Goal: Information Seeking & Learning: Learn about a topic

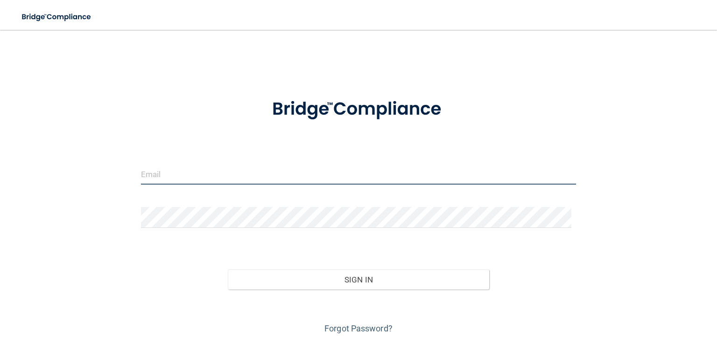
click at [142, 177] on input "email" at bounding box center [358, 174] width 435 height 21
type input "[EMAIL_ADDRESS][DOMAIN_NAME]"
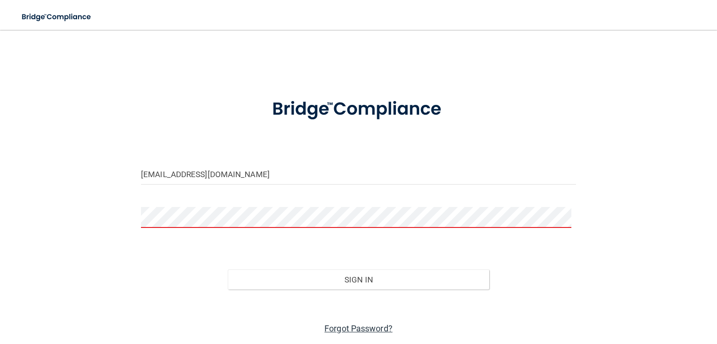
click at [340, 329] on link "Forgot Password?" at bounding box center [358, 329] width 68 height 10
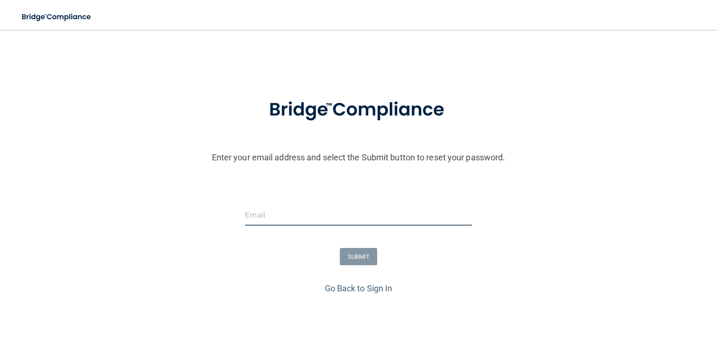
click at [271, 219] on input "email" at bounding box center [358, 215] width 226 height 21
type input "[EMAIL_ADDRESS][DOMAIN_NAME]"
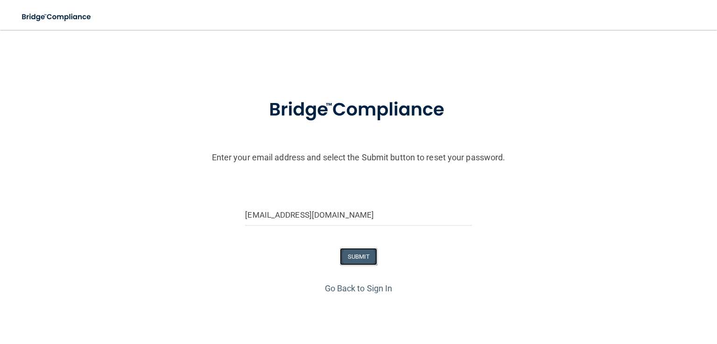
click at [363, 257] on button "SUBMIT" at bounding box center [359, 256] width 38 height 17
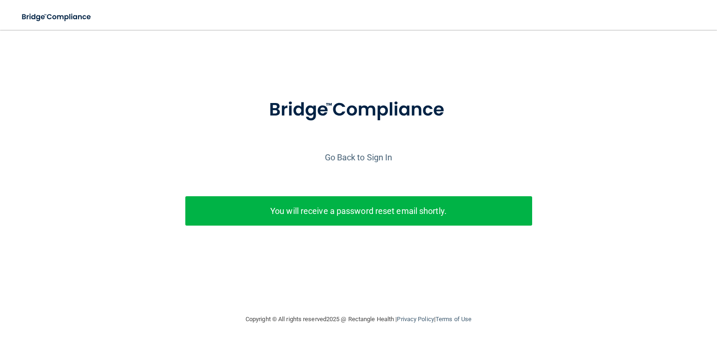
click at [342, 218] on p "You will receive a password reset email shortly." at bounding box center [358, 211] width 333 height 15
click at [347, 159] on link "Go Back to Sign In" at bounding box center [359, 158] width 68 height 10
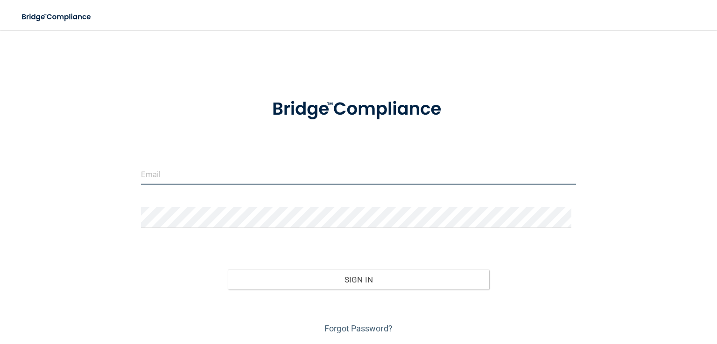
click at [165, 173] on input "email" at bounding box center [358, 174] width 435 height 21
type input "[EMAIL_ADDRESS][DOMAIN_NAME]"
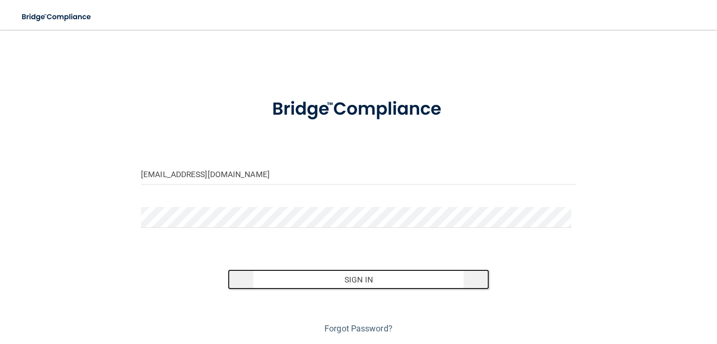
click at [348, 279] on button "Sign In" at bounding box center [358, 280] width 261 height 21
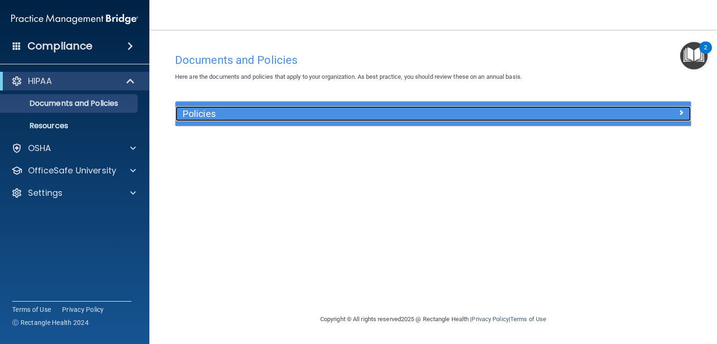
click at [231, 112] on h5 "Policies" at bounding box center [368, 114] width 372 height 10
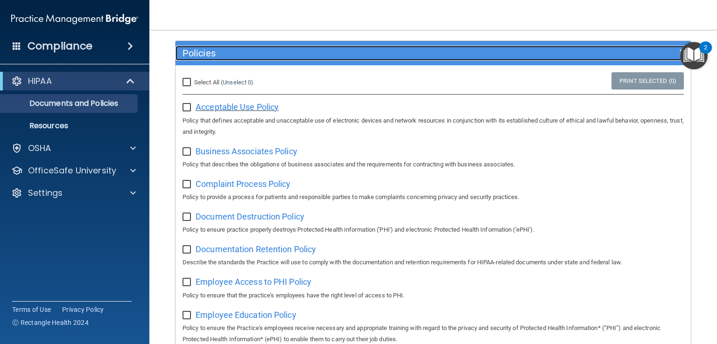
scroll to position [60, 0]
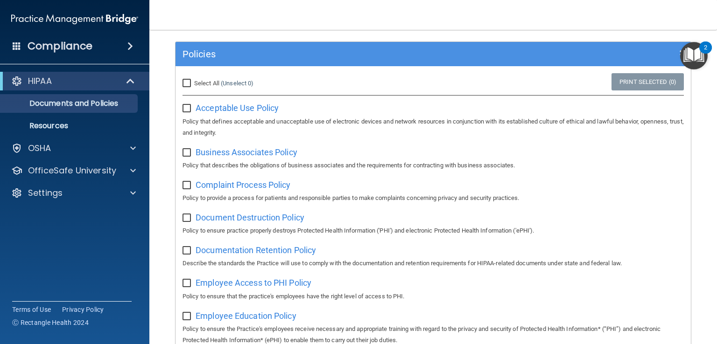
click at [189, 84] on input "Select All (Unselect 0) Unselect All" at bounding box center [187, 83] width 11 height 7
checkbox input "true"
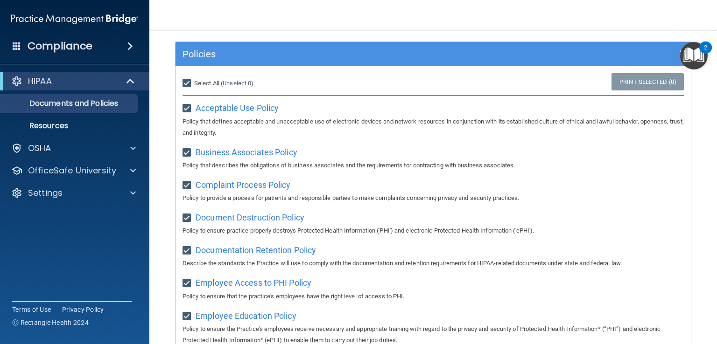
checkbox input "true"
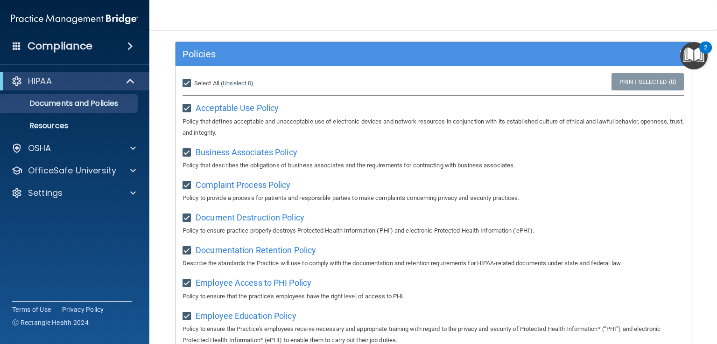
checkbox input "true"
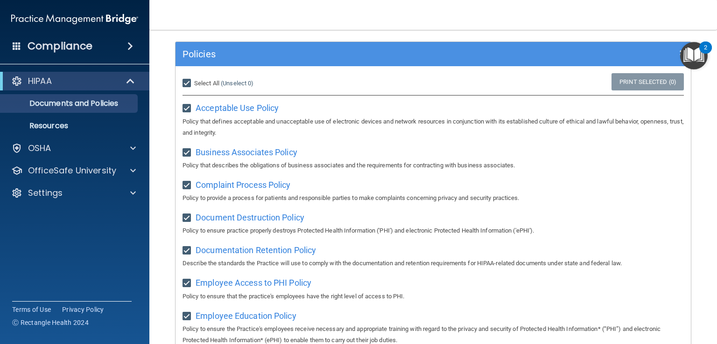
checkbox input "true"
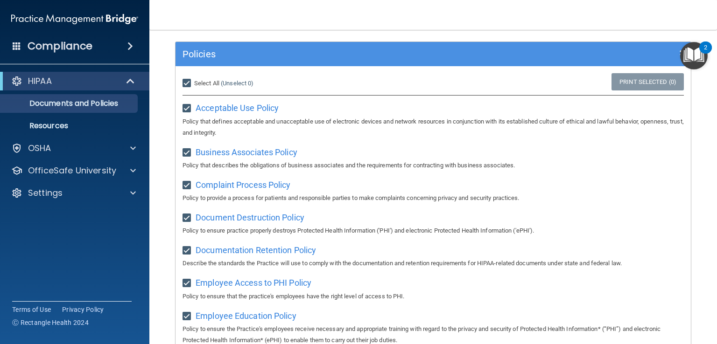
checkbox input "true"
click at [203, 107] on span "Acceptable Use Policy" at bounding box center [237, 108] width 83 height 10
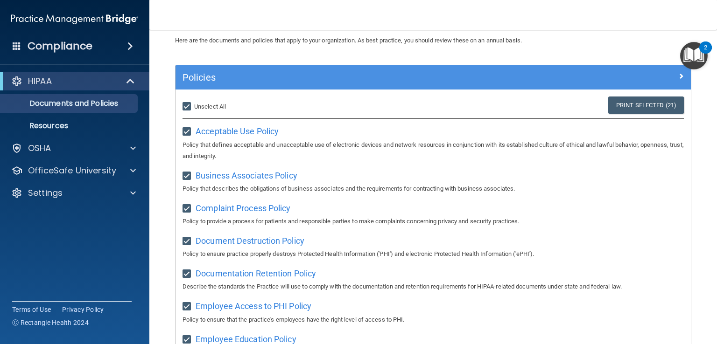
scroll to position [37, 0]
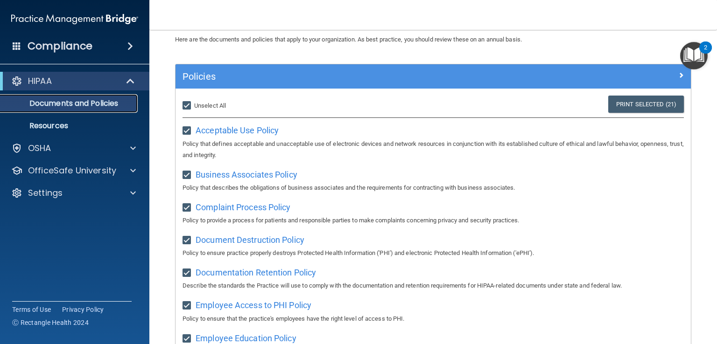
click at [70, 104] on p "Documents and Policies" at bounding box center [69, 103] width 127 height 9
click at [136, 172] on div at bounding box center [131, 170] width 23 height 11
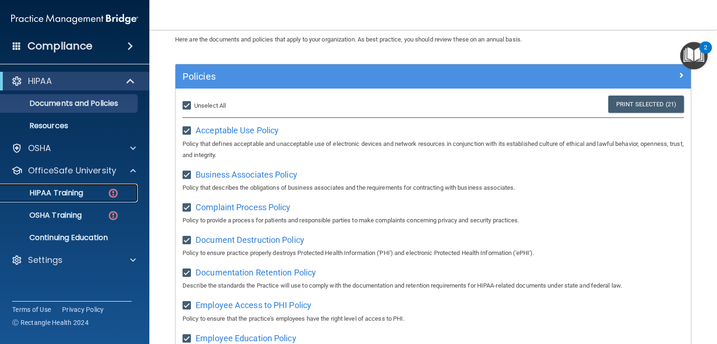
click at [72, 190] on p "HIPAA Training" at bounding box center [44, 193] width 77 height 9
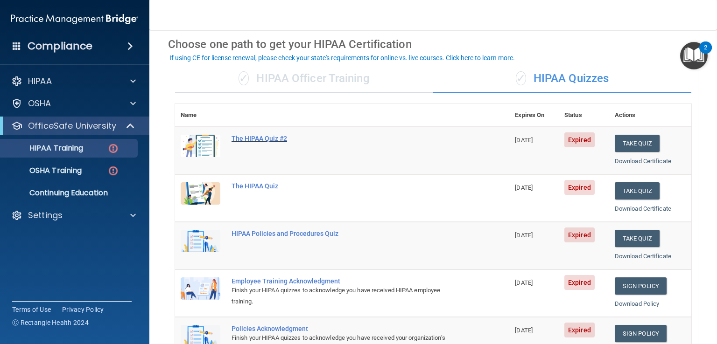
click at [250, 136] on div "The HIPAA Quiz #2" at bounding box center [347, 138] width 231 height 7
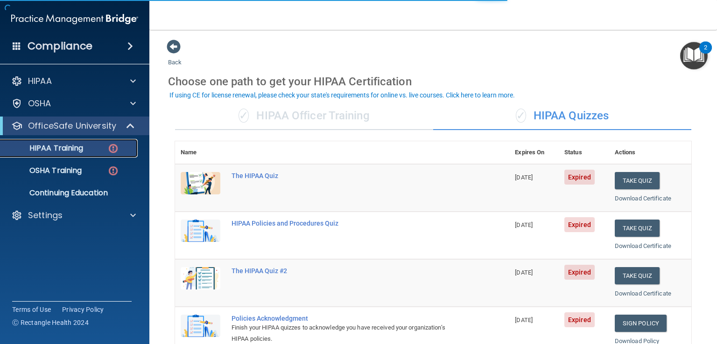
click at [56, 148] on p "HIPAA Training" at bounding box center [44, 148] width 77 height 9
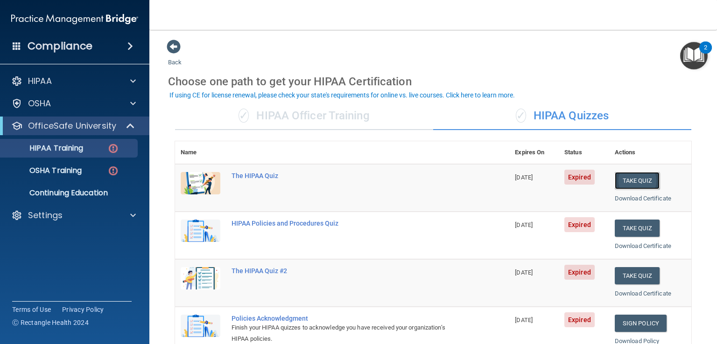
click at [640, 180] on button "Take Quiz" at bounding box center [637, 180] width 45 height 17
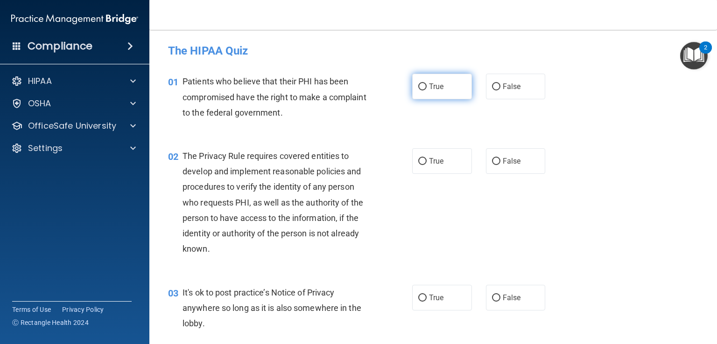
click at [433, 91] on label "True" at bounding box center [442, 87] width 60 height 26
click at [427, 91] on input "True" at bounding box center [422, 87] width 8 height 7
radio input "true"
click at [390, 184] on div "02 The Privacy Rule requires covered entities to develop and implement reasonab…" at bounding box center [290, 204] width 272 height 113
click at [433, 166] on label "True" at bounding box center [442, 161] width 60 height 26
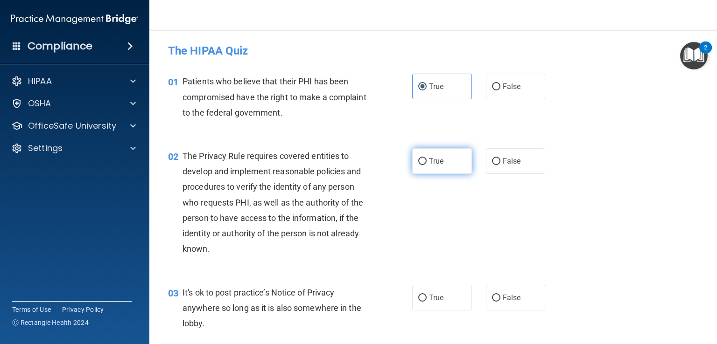
click at [427, 165] on input "True" at bounding box center [422, 161] width 8 height 7
radio input "true"
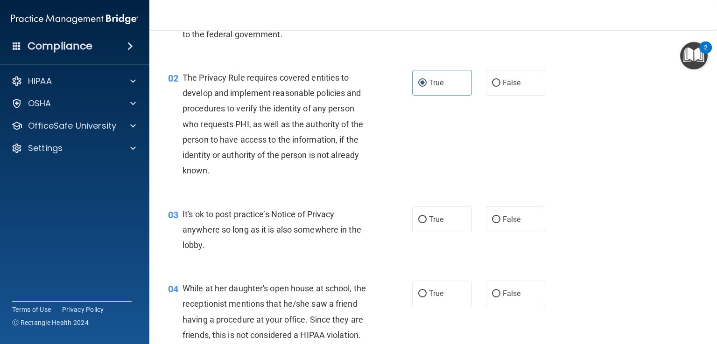
scroll to position [81, 0]
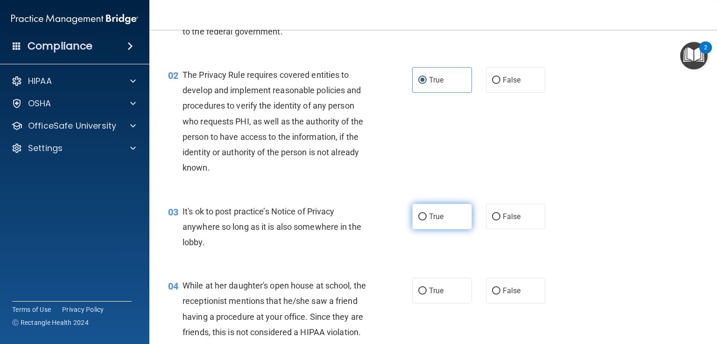
click at [421, 218] on input "True" at bounding box center [422, 217] width 8 height 7
radio input "true"
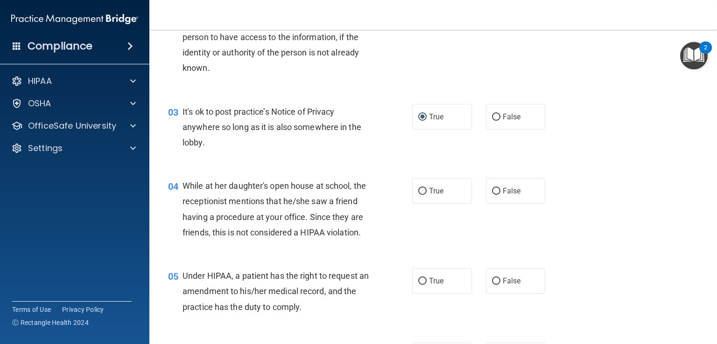
scroll to position [184, 0]
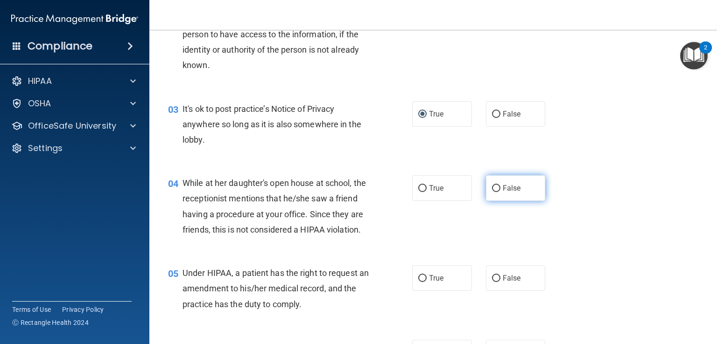
click at [510, 188] on span "False" at bounding box center [512, 188] width 18 height 9
click at [500, 188] on input "False" at bounding box center [496, 188] width 8 height 7
radio input "true"
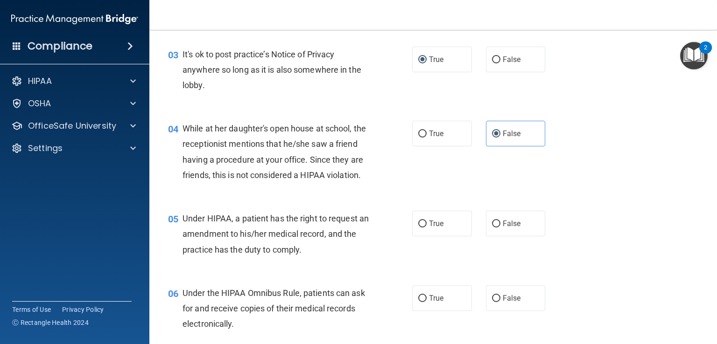
scroll to position [239, 0]
click at [692, 53] on img "Open Resource Center, 2 new notifications" at bounding box center [694, 56] width 28 height 28
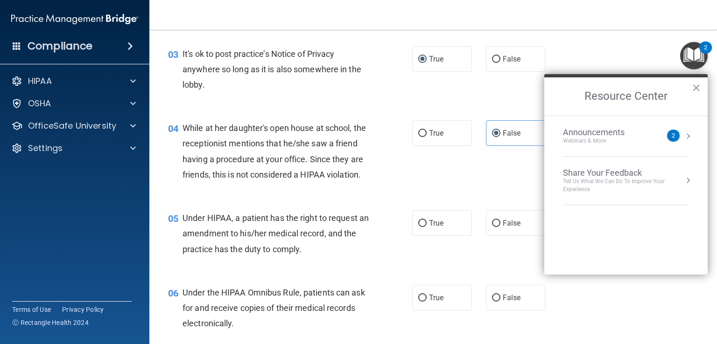
click at [689, 135] on button "Resource Center" at bounding box center [687, 136] width 9 height 9
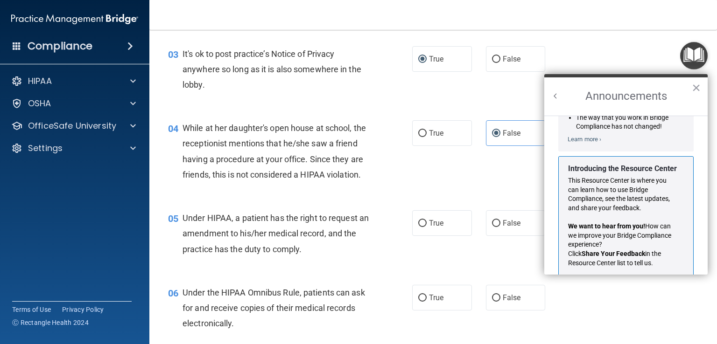
scroll to position [153, 0]
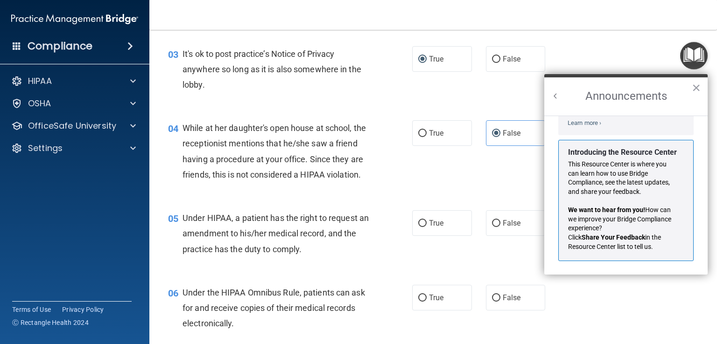
click at [644, 299] on div "06 Under the HIPAA Omnibus Rule, patients can ask for and receive copies of the…" at bounding box center [433, 311] width 544 height 75
click at [694, 86] on button "×" at bounding box center [696, 87] width 9 height 15
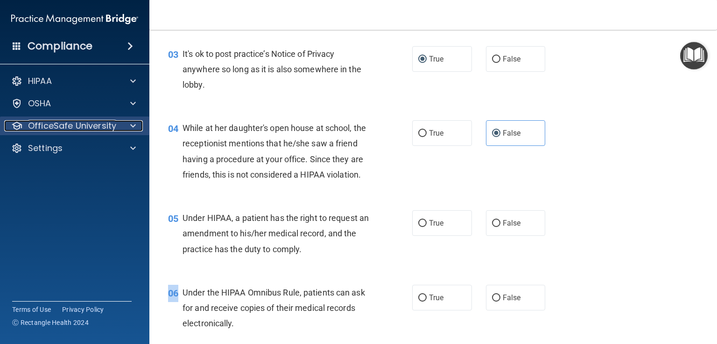
click at [82, 124] on p "OfficeSafe University" at bounding box center [72, 125] width 88 height 11
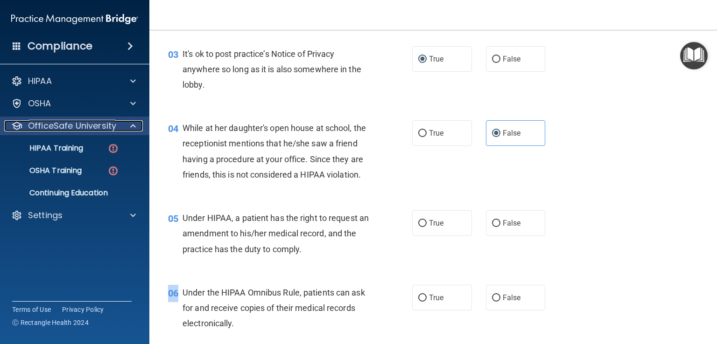
click at [82, 124] on p "OfficeSafe University" at bounding box center [72, 125] width 88 height 11
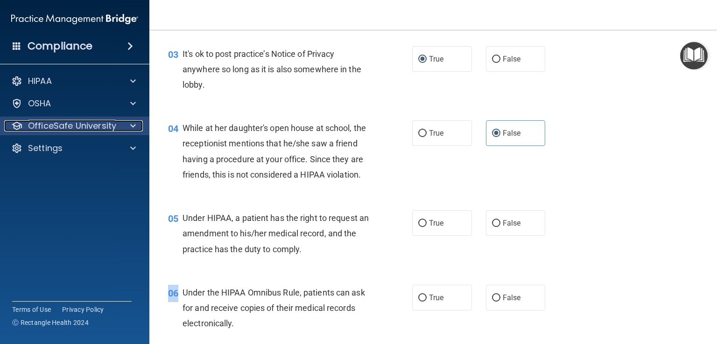
click at [82, 124] on p "OfficeSafe University" at bounding box center [72, 125] width 88 height 11
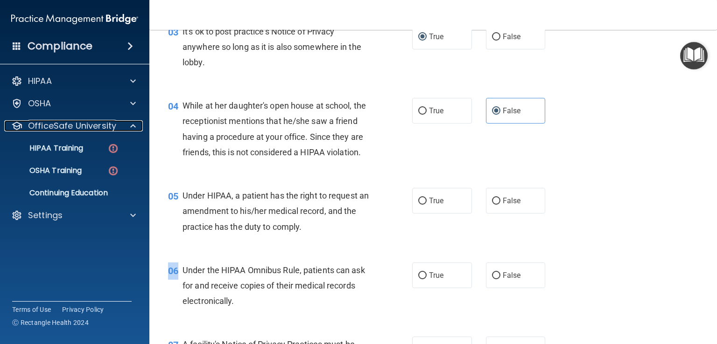
scroll to position [262, 0]
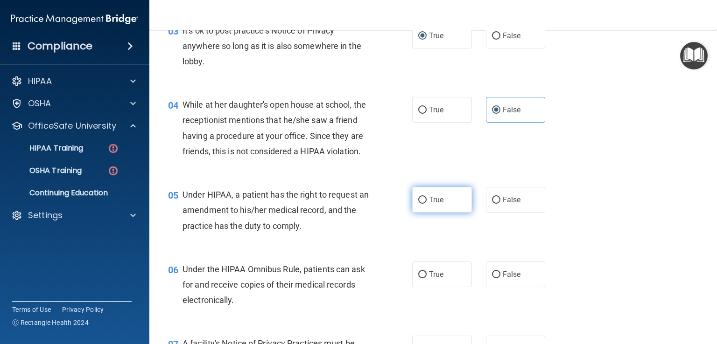
click at [429, 204] on span "True" at bounding box center [436, 200] width 14 height 9
click at [427, 204] on input "True" at bounding box center [422, 200] width 8 height 7
radio input "true"
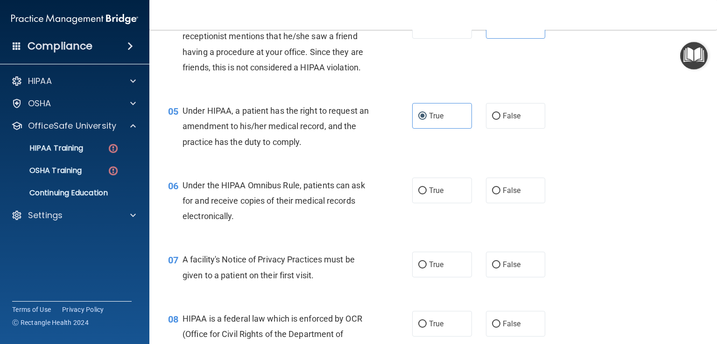
scroll to position [347, 0]
click at [450, 198] on label "True" at bounding box center [442, 190] width 60 height 26
click at [427, 194] on input "True" at bounding box center [422, 190] width 8 height 7
radio input "true"
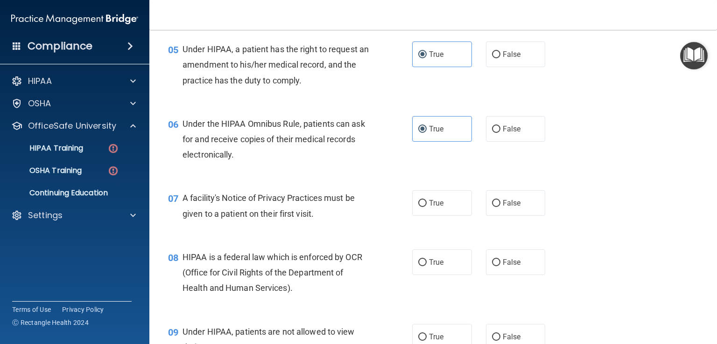
scroll to position [419, 0]
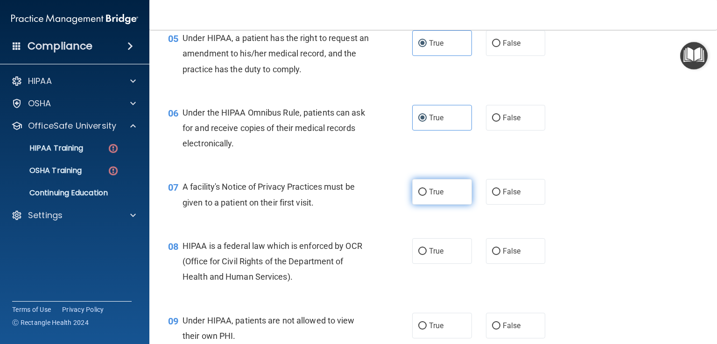
click at [434, 205] on label "True" at bounding box center [442, 192] width 60 height 26
click at [427, 196] on input "True" at bounding box center [422, 192] width 8 height 7
radio input "true"
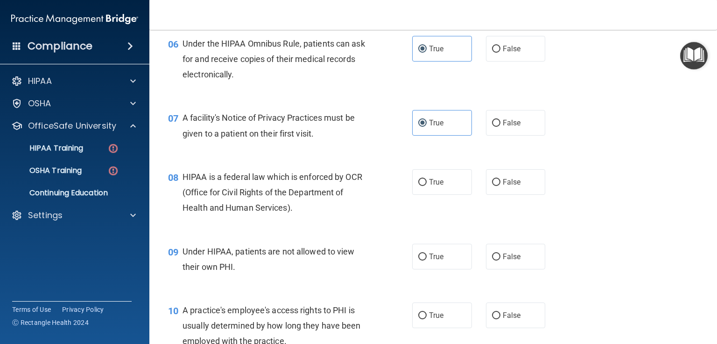
scroll to position [489, 0]
click at [445, 194] on label "True" at bounding box center [442, 181] width 60 height 26
click at [427, 185] on input "True" at bounding box center [422, 181] width 8 height 7
radio input "true"
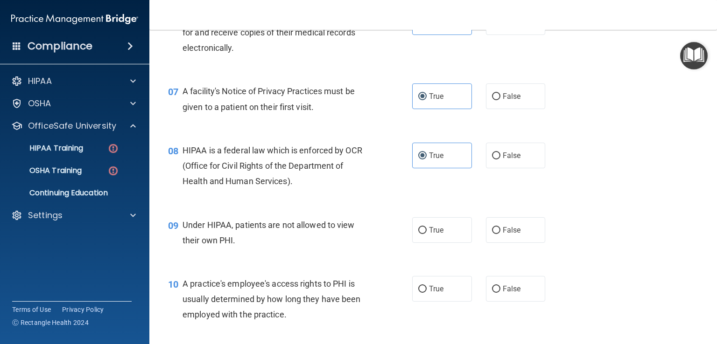
scroll to position [514, 0]
click at [496, 239] on label "False" at bounding box center [516, 231] width 60 height 26
click at [496, 235] on input "False" at bounding box center [496, 231] width 8 height 7
radio input "true"
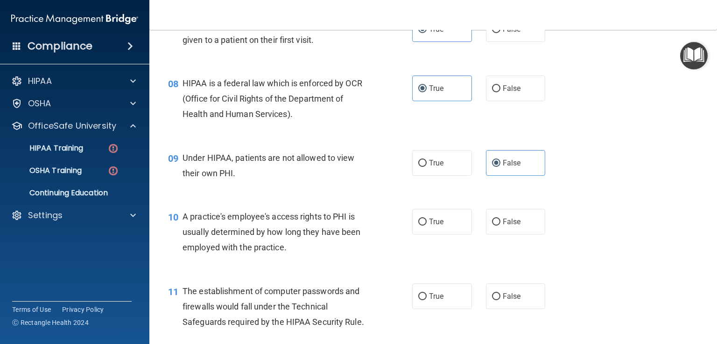
scroll to position [583, 0]
click at [497, 234] on label "False" at bounding box center [516, 222] width 60 height 26
click at [497, 225] on input "False" at bounding box center [496, 221] width 8 height 7
radio input "true"
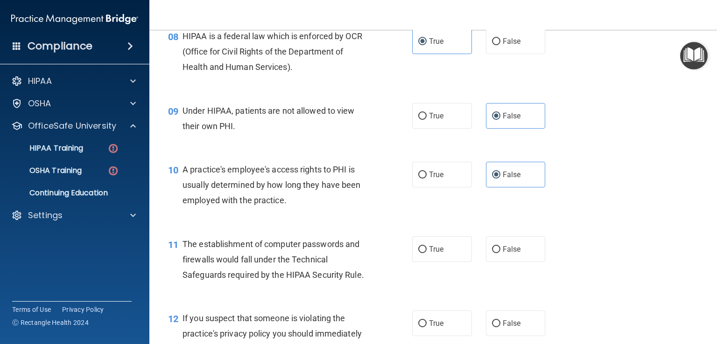
scroll to position [640, 0]
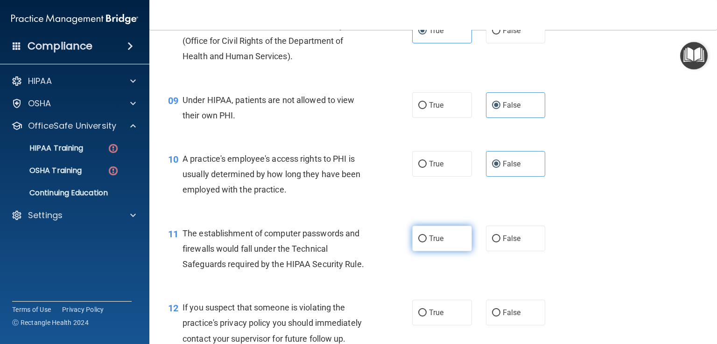
click at [442, 252] on label "True" at bounding box center [442, 239] width 60 height 26
click at [427, 243] on input "True" at bounding box center [422, 239] width 8 height 7
radio input "true"
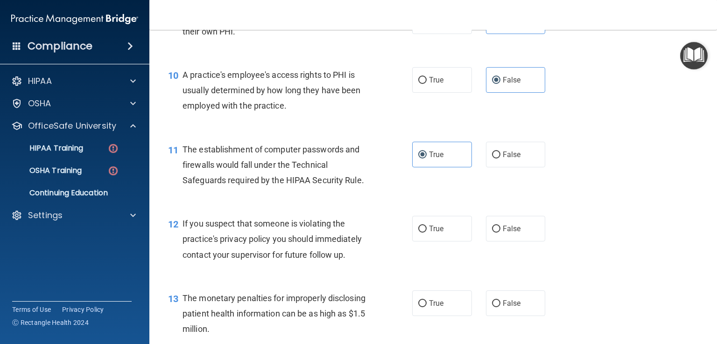
scroll to position [725, 0]
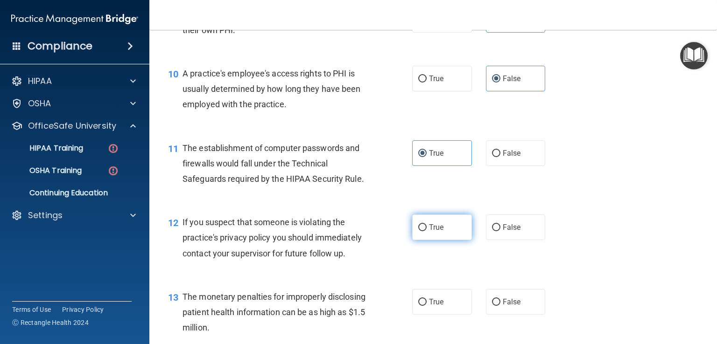
click at [436, 240] on label "True" at bounding box center [442, 228] width 60 height 26
click at [427, 232] on input "True" at bounding box center [422, 228] width 8 height 7
radio input "true"
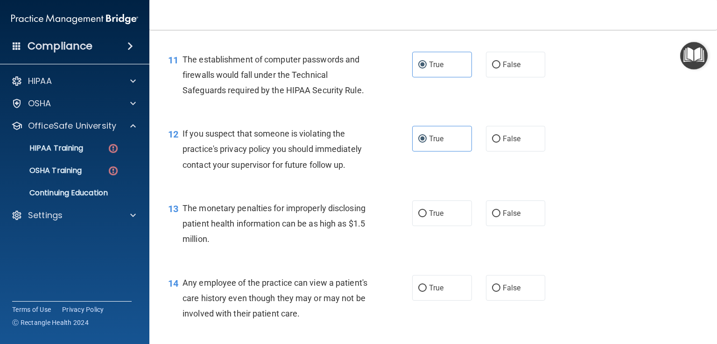
scroll to position [816, 0]
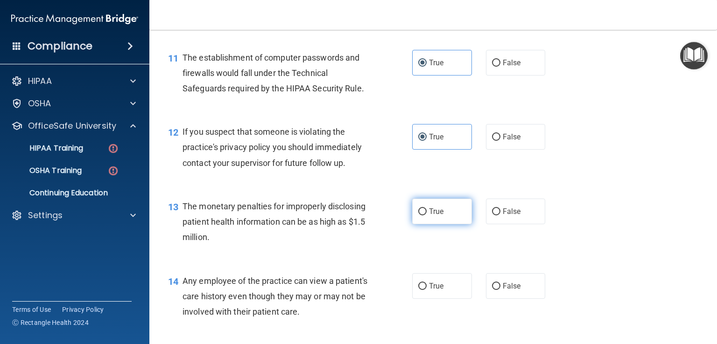
click at [448, 225] on label "True" at bounding box center [442, 212] width 60 height 26
click at [427, 216] on input "True" at bounding box center [422, 212] width 8 height 7
radio input "true"
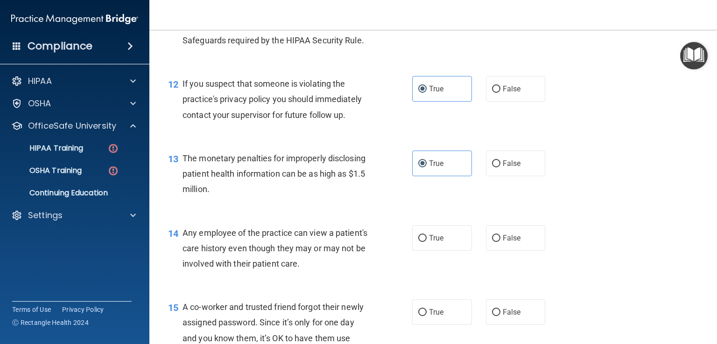
scroll to position [866, 0]
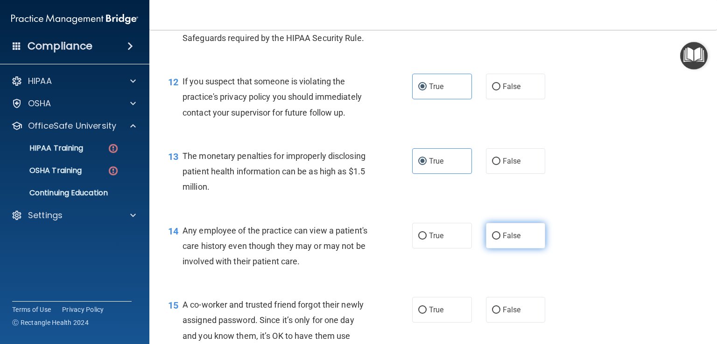
click at [527, 249] on label "False" at bounding box center [516, 236] width 60 height 26
click at [500, 240] on input "False" at bounding box center [496, 236] width 8 height 7
radio input "true"
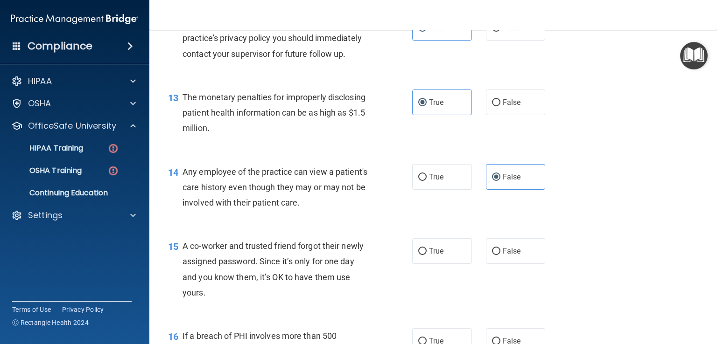
scroll to position [929, 0]
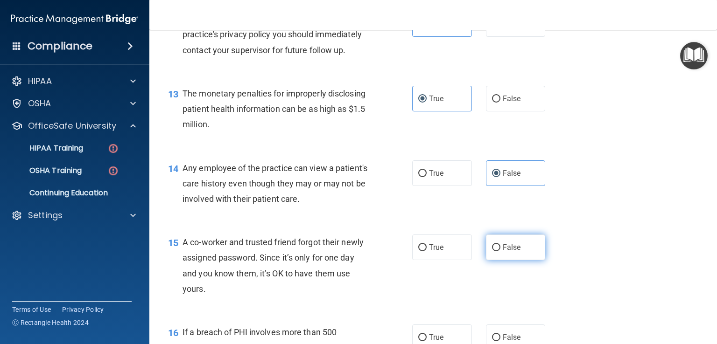
click at [519, 260] on label "False" at bounding box center [516, 248] width 60 height 26
click at [500, 252] on input "False" at bounding box center [496, 248] width 8 height 7
radio input "true"
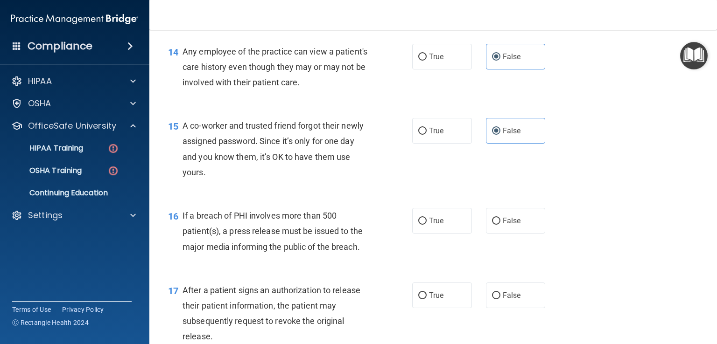
scroll to position [1047, 0]
click at [436, 224] on span "True" at bounding box center [436, 219] width 14 height 9
click at [427, 224] on input "True" at bounding box center [422, 220] width 8 height 7
radio input "true"
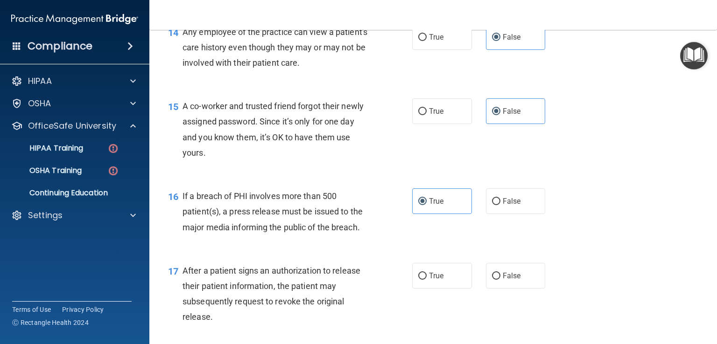
scroll to position [1068, 0]
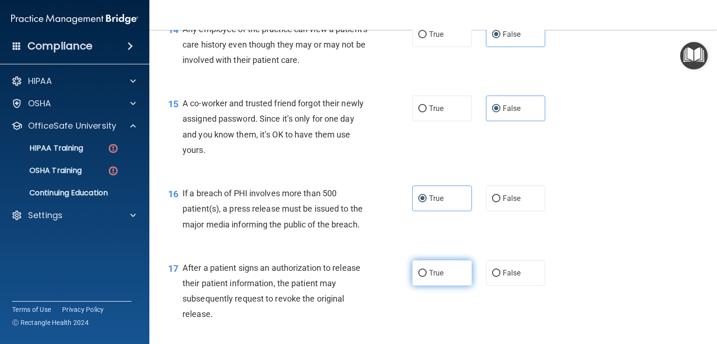
click at [439, 286] on label "True" at bounding box center [442, 273] width 60 height 26
click at [427, 277] on input "True" at bounding box center [422, 273] width 8 height 7
radio input "true"
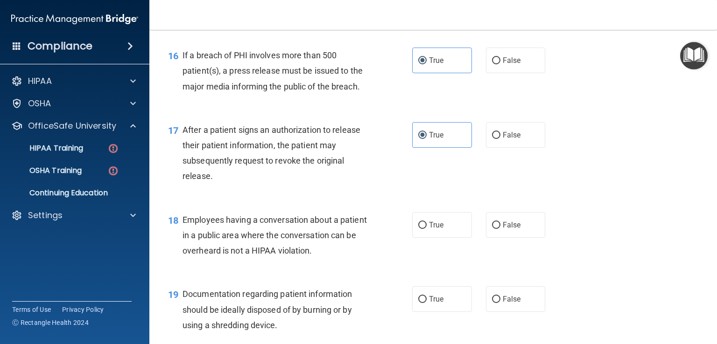
scroll to position [1208, 0]
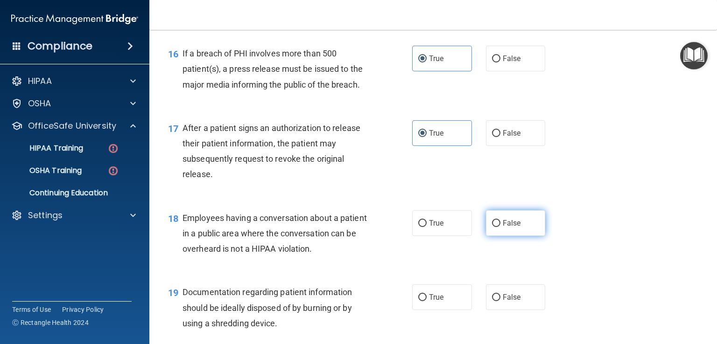
click at [507, 231] on label "False" at bounding box center [516, 224] width 60 height 26
click at [500, 227] on input "False" at bounding box center [496, 223] width 8 height 7
radio input "true"
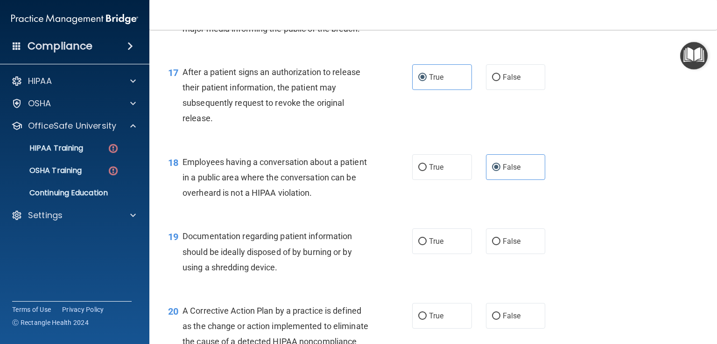
scroll to position [1267, 0]
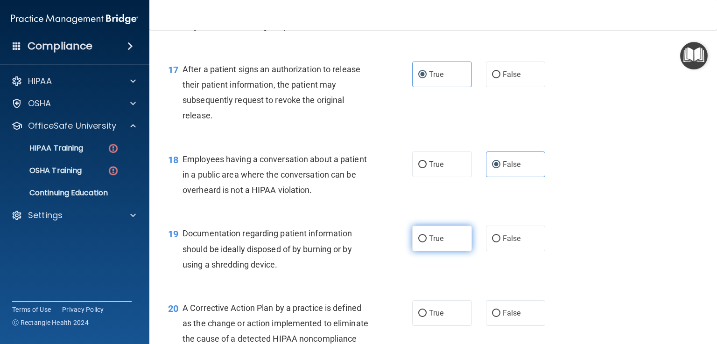
click at [424, 252] on label "True" at bounding box center [442, 239] width 60 height 26
click at [424, 243] on input "True" at bounding box center [422, 239] width 8 height 7
radio input "true"
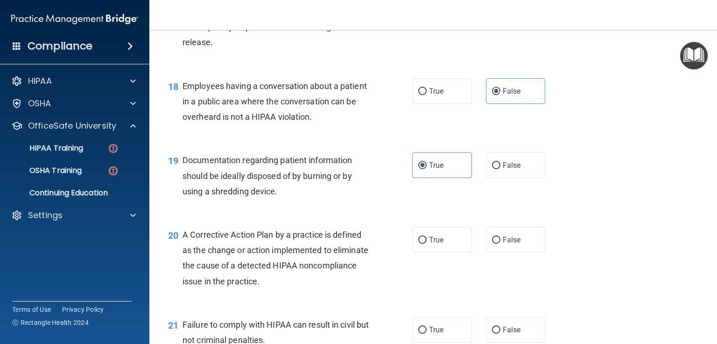
scroll to position [1341, 0]
click at [452, 253] on label "True" at bounding box center [442, 240] width 60 height 26
click at [427, 244] on input "True" at bounding box center [422, 240] width 8 height 7
radio input "true"
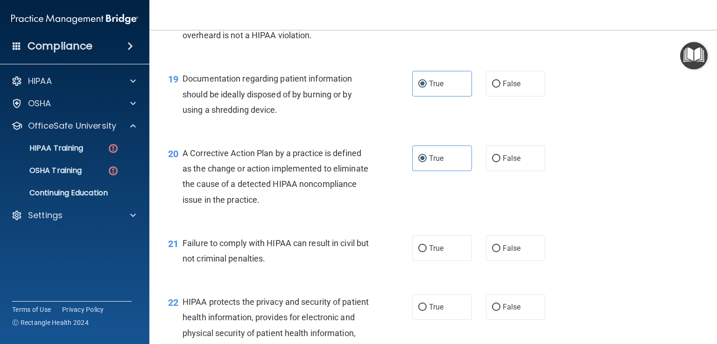
scroll to position [1429, 0]
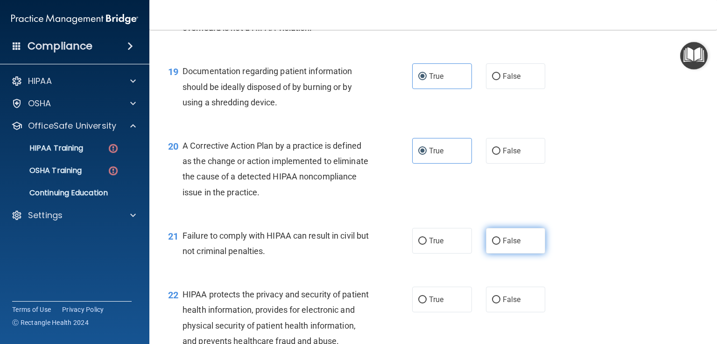
click at [503, 254] on label "False" at bounding box center [516, 241] width 60 height 26
click at [500, 245] on input "False" at bounding box center [496, 241] width 8 height 7
radio input "true"
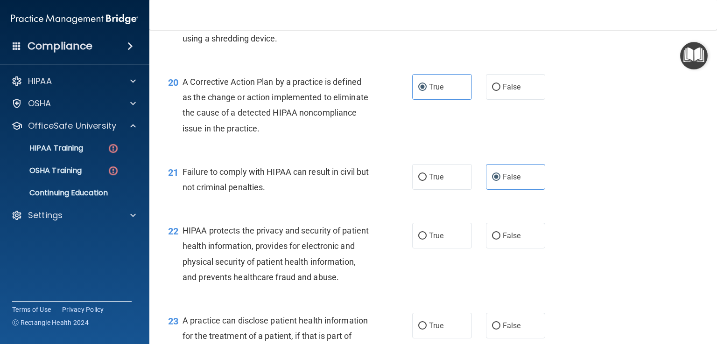
scroll to position [1494, 0]
click at [445, 243] on label "True" at bounding box center [442, 236] width 60 height 26
click at [427, 239] on input "True" at bounding box center [422, 235] width 8 height 7
radio input "true"
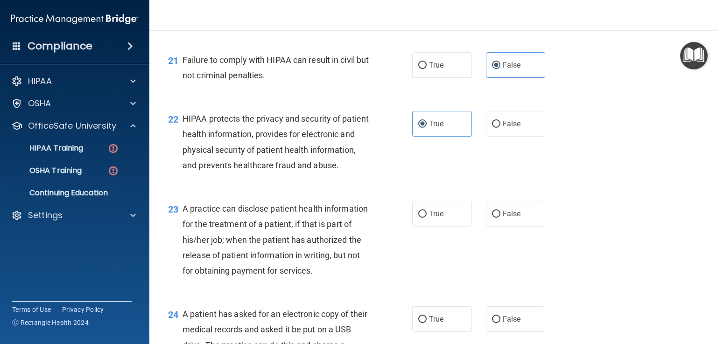
scroll to position [1606, 0]
click at [434, 218] on span "True" at bounding box center [436, 213] width 14 height 9
click at [427, 218] on input "True" at bounding box center [422, 214] width 8 height 7
radio input "true"
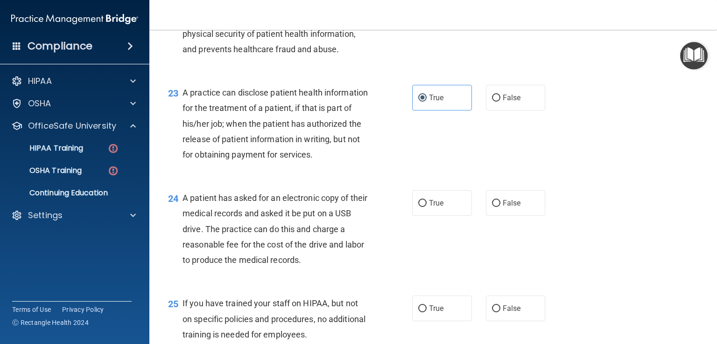
scroll to position [1725, 0]
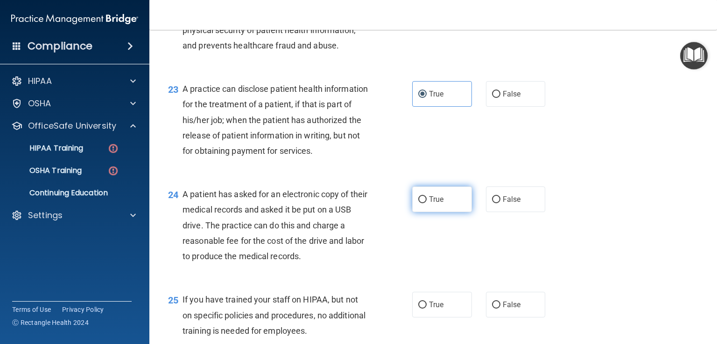
click at [437, 212] on label "True" at bounding box center [442, 200] width 60 height 26
click at [427, 204] on input "True" at bounding box center [422, 200] width 8 height 7
radio input "true"
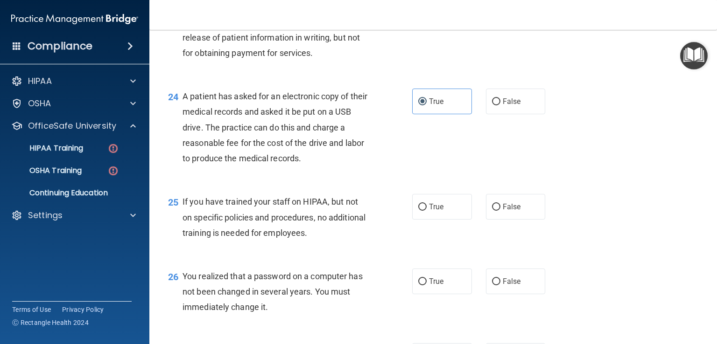
scroll to position [1825, 0]
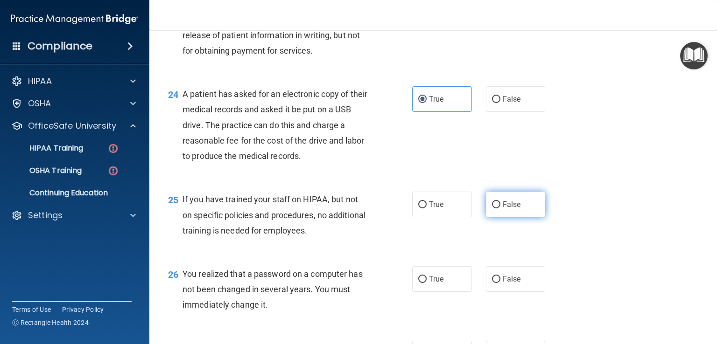
click at [506, 218] on label "False" at bounding box center [516, 205] width 60 height 26
click at [500, 209] on input "False" at bounding box center [496, 205] width 8 height 7
radio input "true"
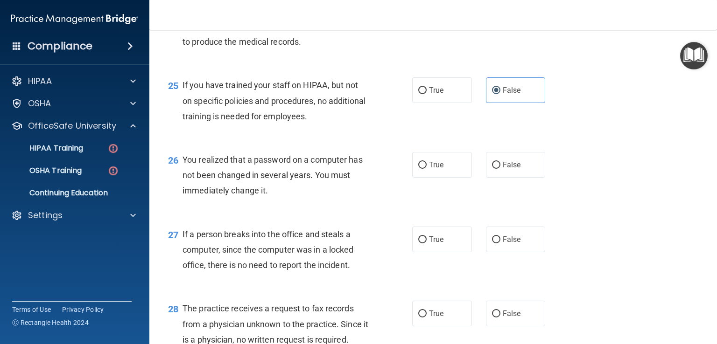
scroll to position [1941, 0]
click at [512, 252] on label "False" at bounding box center [516, 239] width 60 height 26
click at [500, 243] on input "False" at bounding box center [496, 239] width 8 height 7
radio input "true"
click at [451, 177] on label "True" at bounding box center [442, 164] width 60 height 26
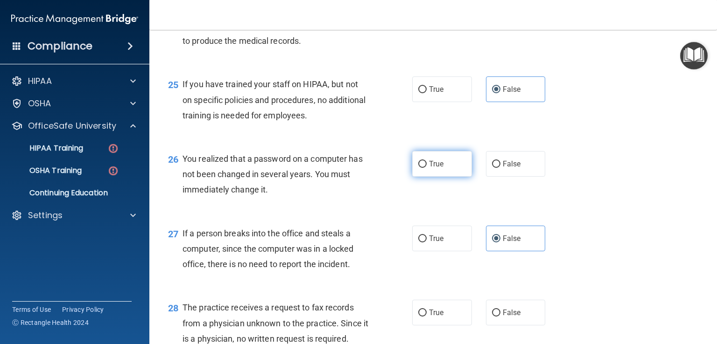
click at [427, 168] on input "True" at bounding box center [422, 164] width 8 height 7
radio input "true"
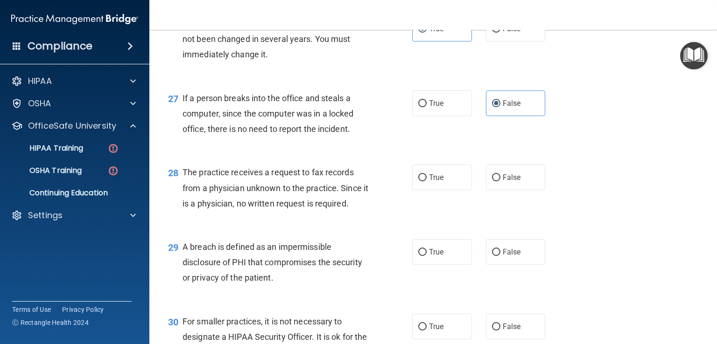
scroll to position [2079, 0]
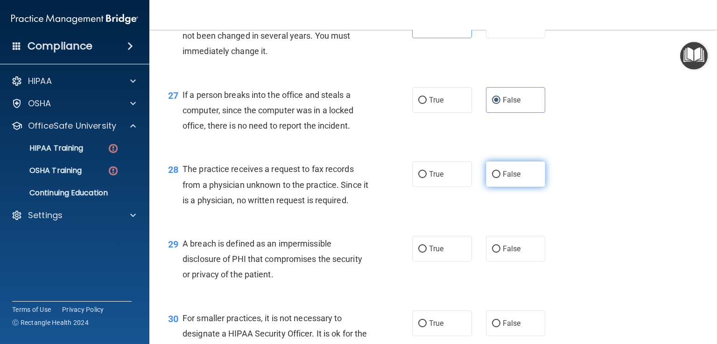
click at [516, 187] on label "False" at bounding box center [516, 174] width 60 height 26
click at [500, 178] on input "False" at bounding box center [496, 174] width 8 height 7
radio input "true"
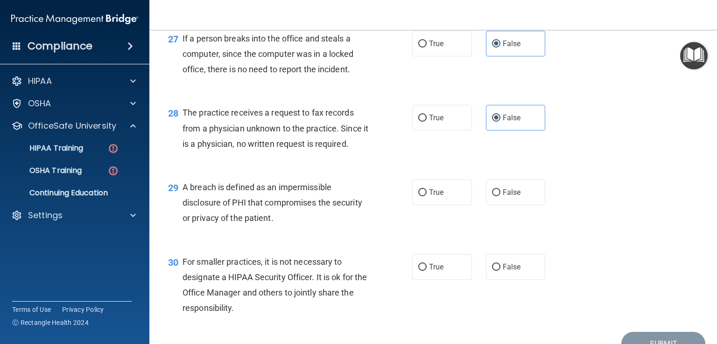
scroll to position [2140, 0]
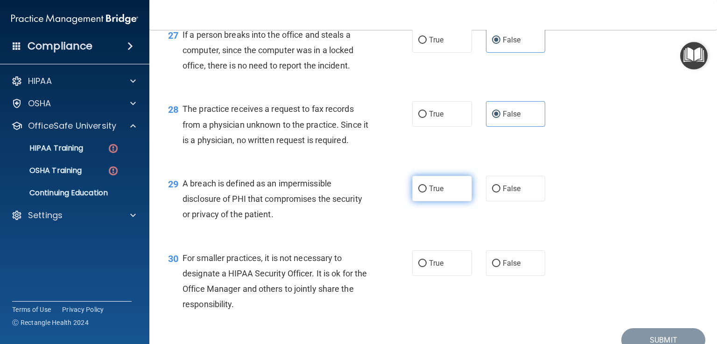
click at [458, 202] on label "True" at bounding box center [442, 189] width 60 height 26
click at [427, 193] on input "True" at bounding box center [422, 189] width 8 height 7
radio input "true"
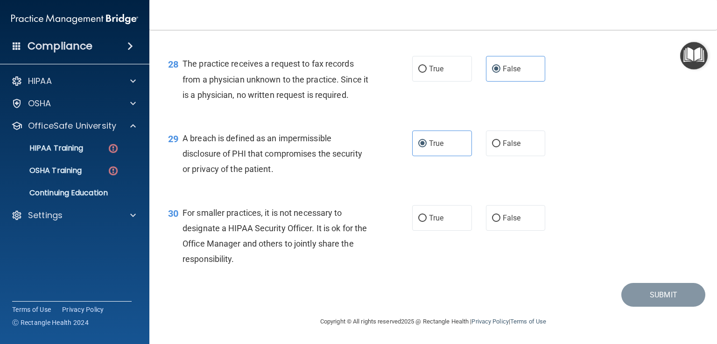
scroll to position [2227, 0]
click at [464, 224] on label "True" at bounding box center [442, 218] width 60 height 26
click at [427, 222] on input "True" at bounding box center [422, 218] width 8 height 7
radio input "true"
click at [621, 302] on button "Submit" at bounding box center [663, 295] width 84 height 24
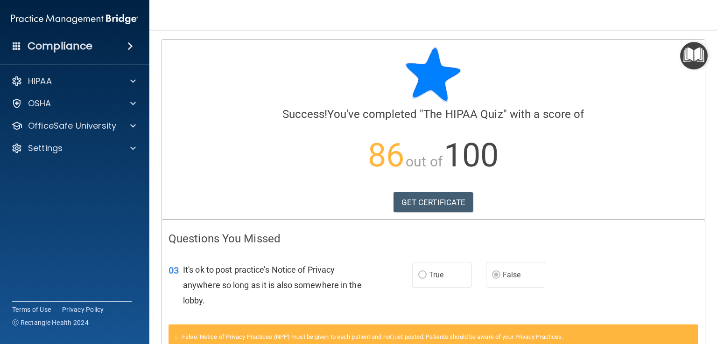
click at [619, 302] on div "03 It's ok to post practice’s Notice of Privacy anywhere so long as it is also …" at bounding box center [432, 288] width 543 height 75
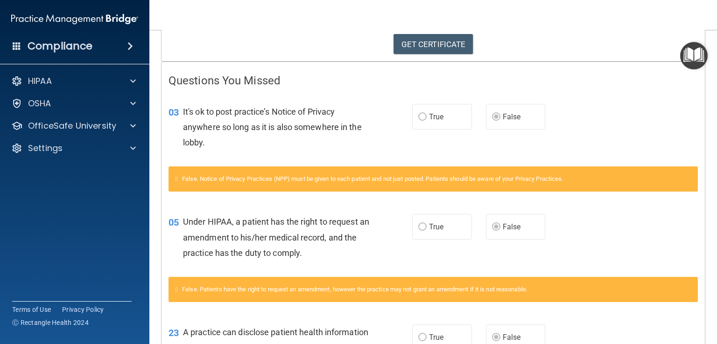
scroll to position [164, 0]
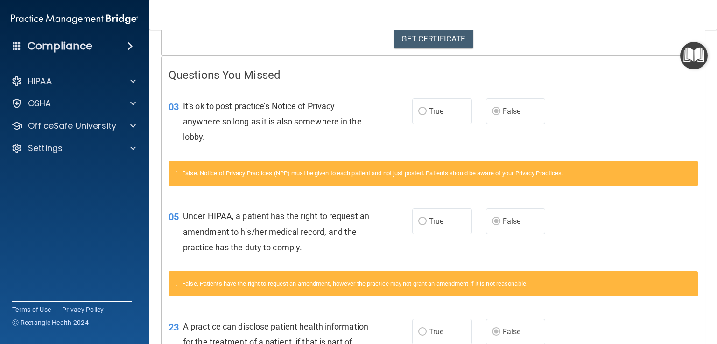
click at [619, 298] on div "False. Patients have the right to request an amendment, however the practice ma…" at bounding box center [432, 290] width 543 height 36
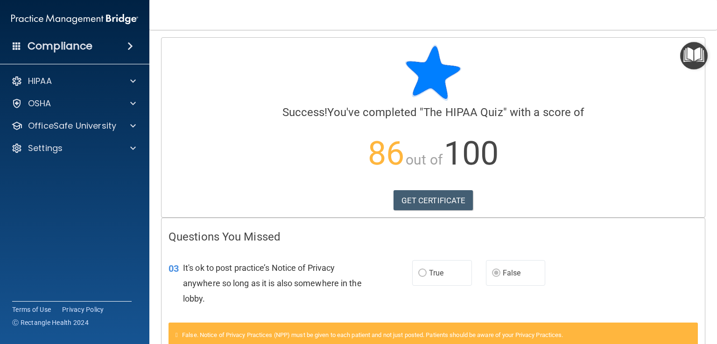
scroll to position [0, 0]
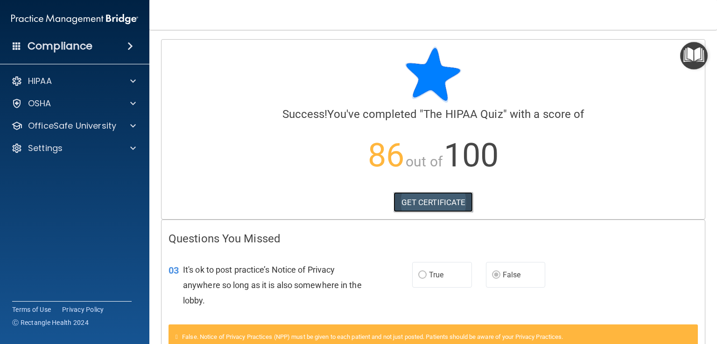
click at [440, 200] on link "GET CERTIFICATE" at bounding box center [433, 202] width 80 height 21
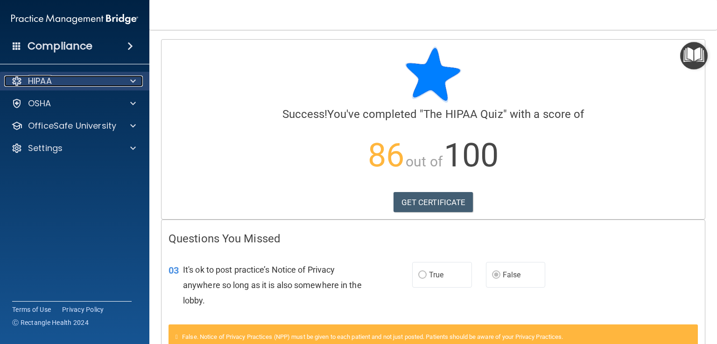
click at [74, 78] on div "HIPAA" at bounding box center [62, 81] width 116 height 11
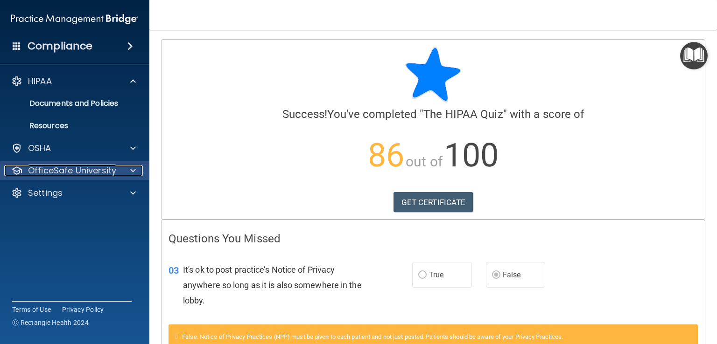
click at [78, 167] on p "OfficeSafe University" at bounding box center [72, 170] width 88 height 11
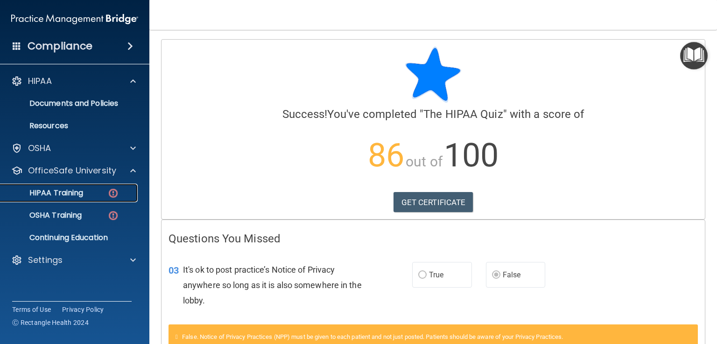
click at [75, 198] on link "HIPAA Training" at bounding box center [64, 193] width 147 height 19
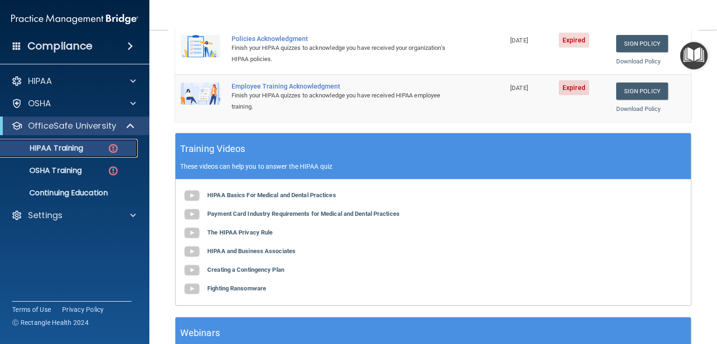
scroll to position [280, 0]
click at [250, 192] on b "HIPAA Basics For Medical and Dental Practices" at bounding box center [271, 195] width 129 height 7
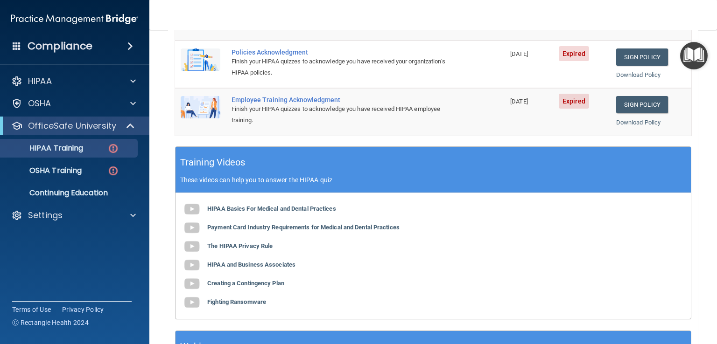
scroll to position [270, 0]
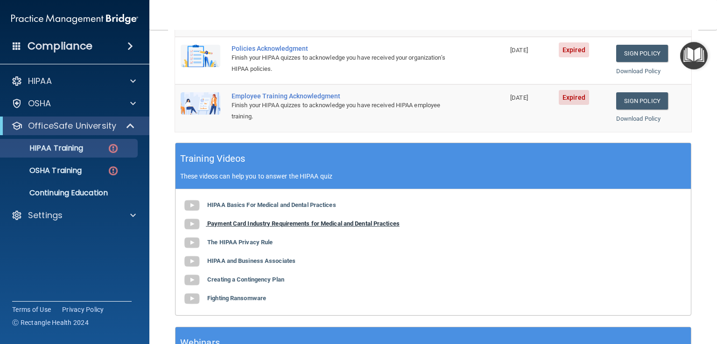
click at [246, 225] on b "Payment Card Industry Requirements for Medical and Dental Practices" at bounding box center [303, 223] width 192 height 7
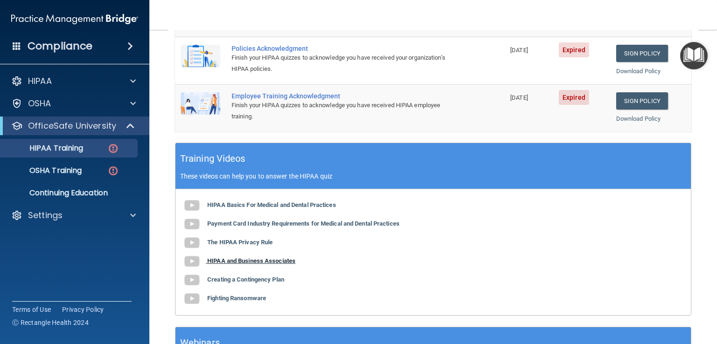
click at [244, 260] on b "HIPAA and Business Associates" at bounding box center [251, 261] width 88 height 7
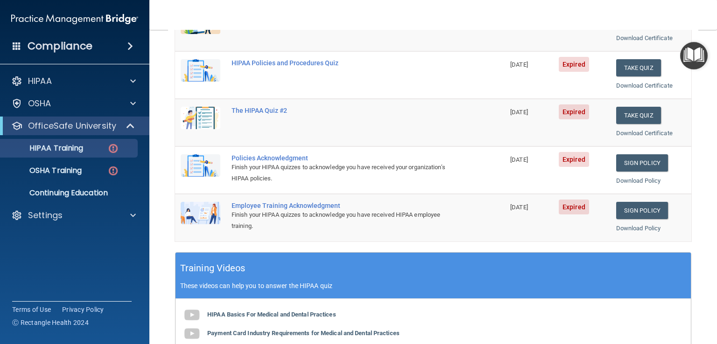
scroll to position [136, 0]
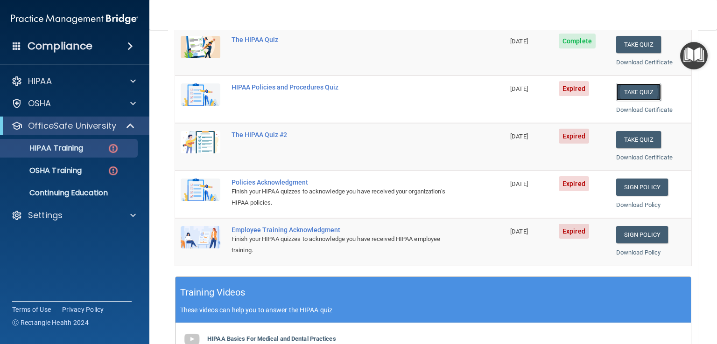
click at [632, 94] on button "Take Quiz" at bounding box center [638, 92] width 45 height 17
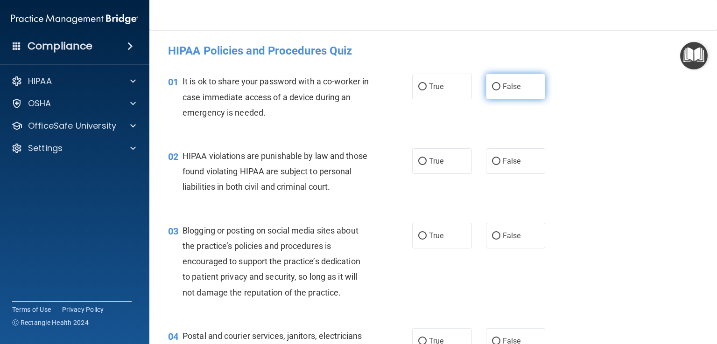
click at [501, 94] on label "False" at bounding box center [516, 87] width 60 height 26
click at [500, 91] on input "False" at bounding box center [496, 87] width 8 height 7
radio input "true"
click at [457, 160] on label "True" at bounding box center [442, 161] width 60 height 26
click at [427, 160] on input "True" at bounding box center [422, 161] width 8 height 7
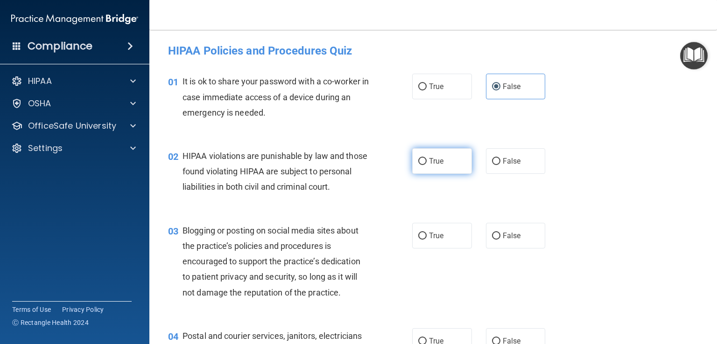
radio input "true"
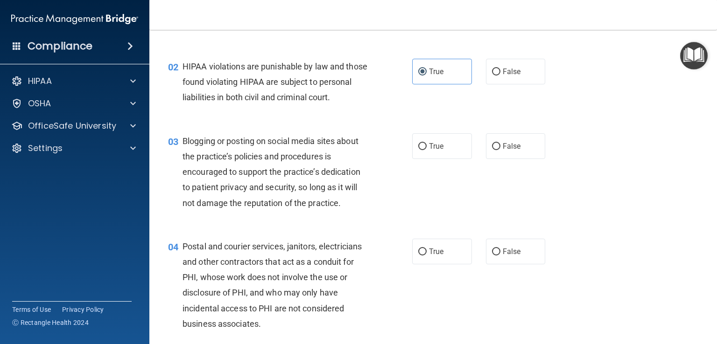
scroll to position [93, 0]
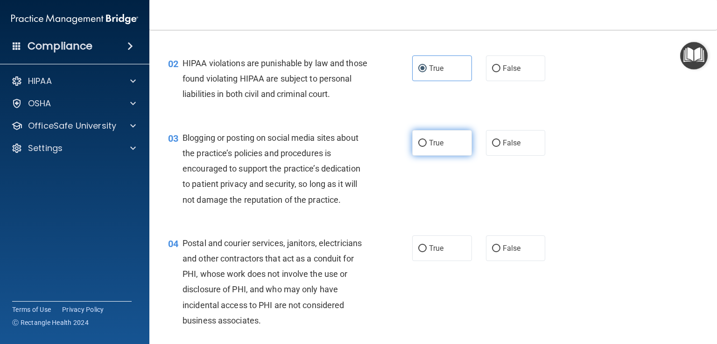
click at [442, 156] on label "True" at bounding box center [442, 143] width 60 height 26
click at [427, 147] on input "True" at bounding box center [422, 143] width 8 height 7
radio input "true"
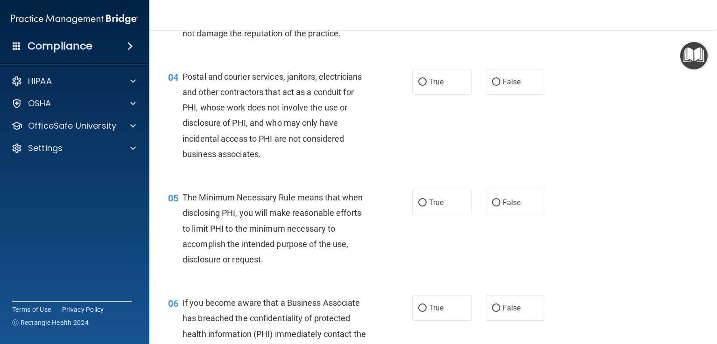
scroll to position [263, 0]
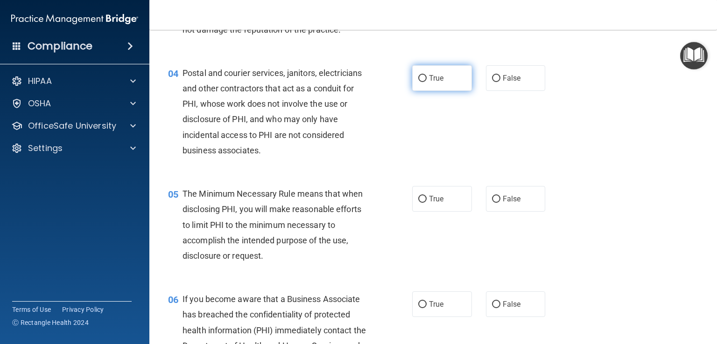
click at [442, 91] on label "True" at bounding box center [442, 78] width 60 height 26
click at [427, 82] on input "True" at bounding box center [422, 78] width 8 height 7
radio input "true"
click at [425, 212] on label "True" at bounding box center [442, 199] width 60 height 26
click at [425, 203] on input "True" at bounding box center [422, 199] width 8 height 7
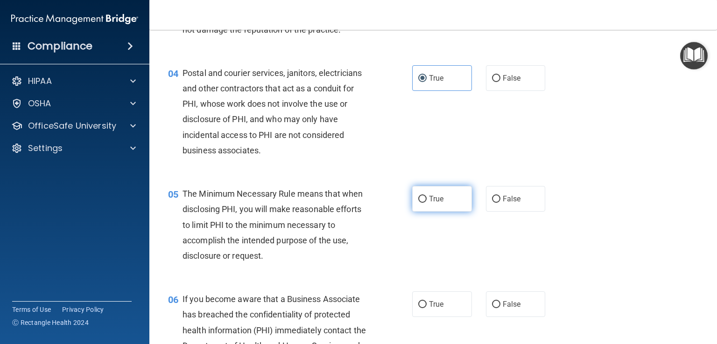
radio input "true"
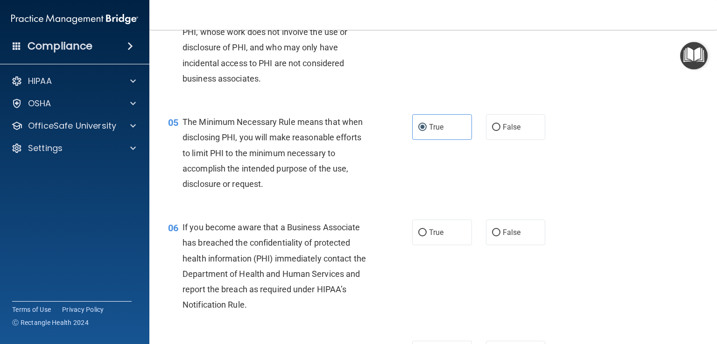
scroll to position [340, 0]
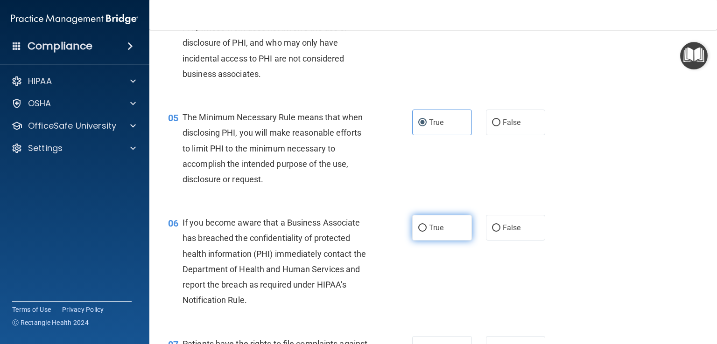
click at [437, 241] on label "True" at bounding box center [442, 228] width 60 height 26
click at [427, 232] on input "True" at bounding box center [422, 228] width 8 height 7
radio input "true"
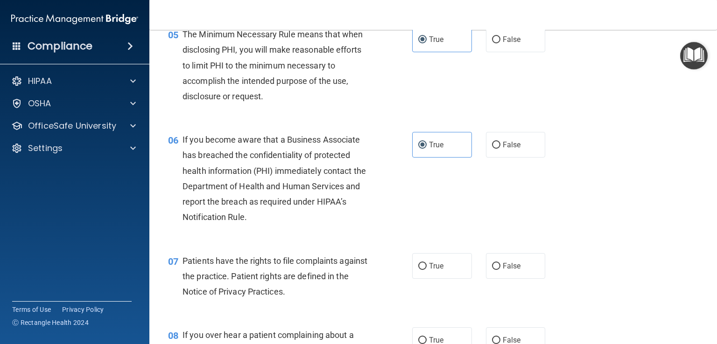
scroll to position [424, 0]
click at [418, 269] on input "True" at bounding box center [422, 265] width 8 height 7
radio input "true"
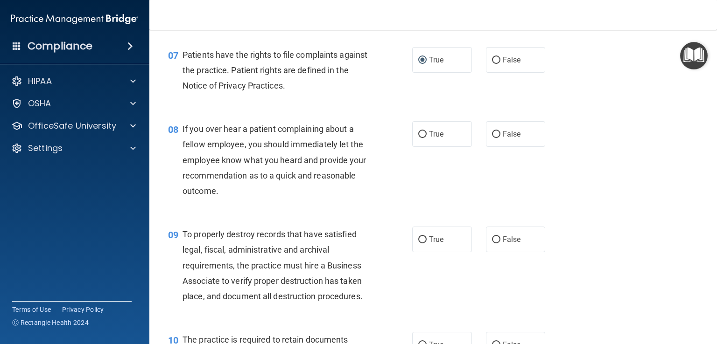
scroll to position [630, 0]
click at [508, 252] on label "False" at bounding box center [516, 239] width 60 height 26
click at [500, 243] on input "False" at bounding box center [496, 239] width 8 height 7
radio input "true"
click at [506, 138] on span "False" at bounding box center [512, 133] width 18 height 9
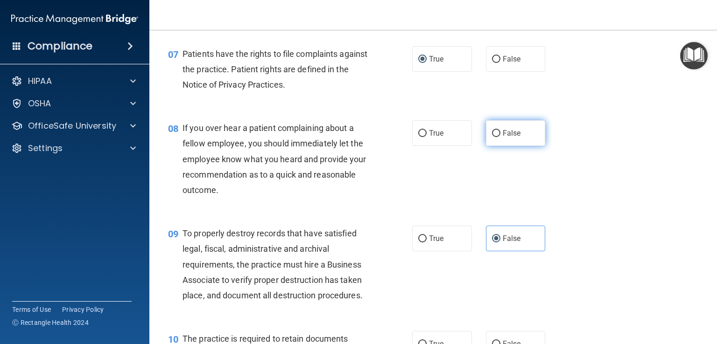
click at [500, 137] on input "False" at bounding box center [496, 133] width 8 height 7
radio input "true"
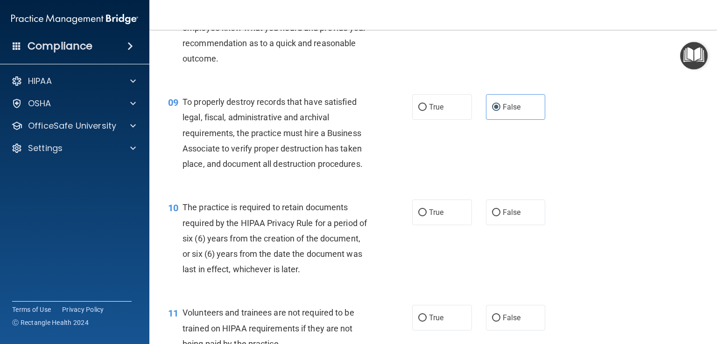
scroll to position [764, 0]
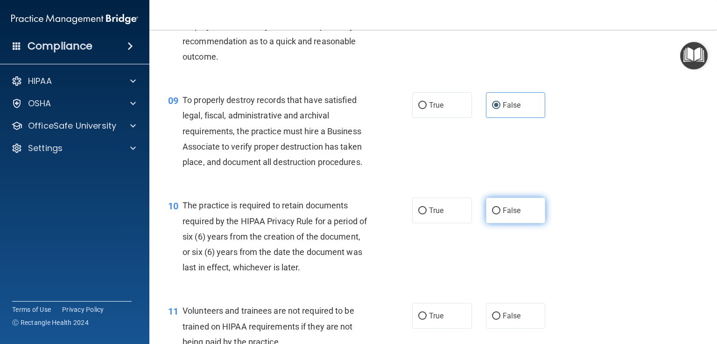
click at [520, 224] on label "False" at bounding box center [516, 211] width 60 height 26
click at [500, 215] on input "False" at bounding box center [496, 211] width 8 height 7
radio input "true"
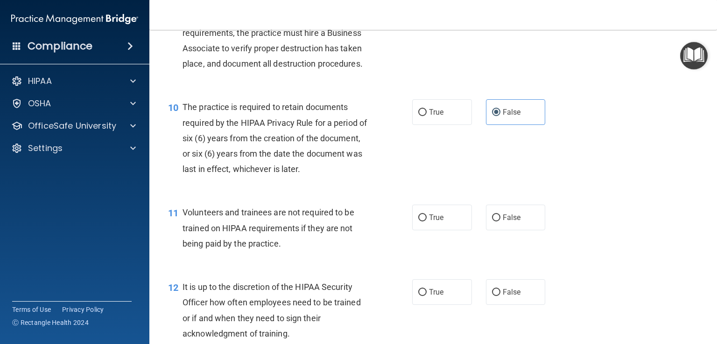
scroll to position [863, 0]
click at [510, 230] on label "False" at bounding box center [516, 217] width 60 height 26
click at [500, 221] on input "False" at bounding box center [496, 217] width 8 height 7
radio input "true"
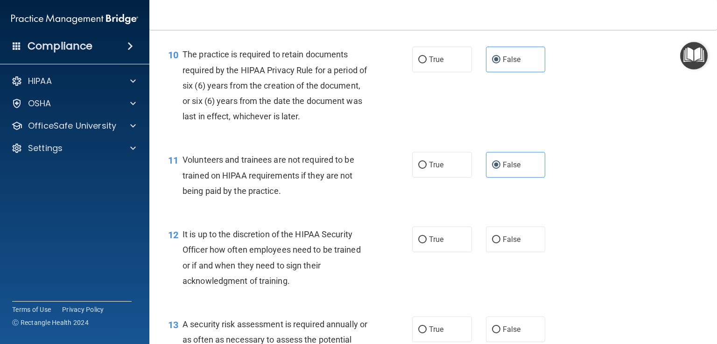
scroll to position [916, 0]
click at [528, 252] on label "False" at bounding box center [516, 239] width 60 height 26
click at [500, 243] on input "False" at bounding box center [496, 239] width 8 height 7
radio input "true"
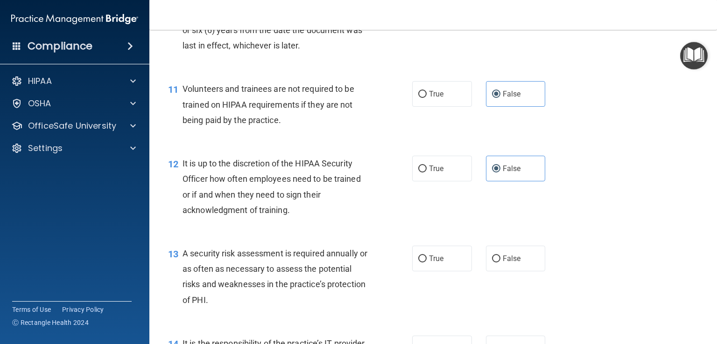
scroll to position [1000, 0]
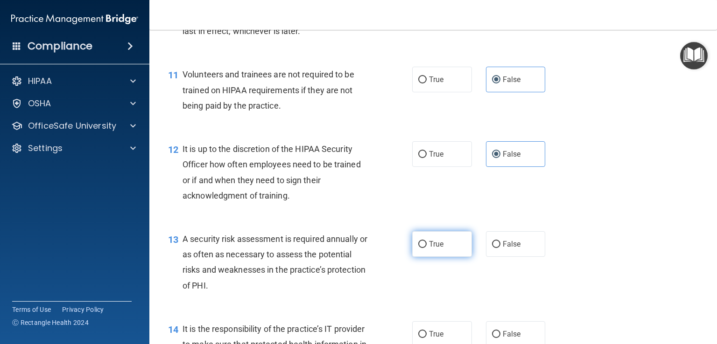
click at [435, 257] on label "True" at bounding box center [442, 245] width 60 height 26
click at [427, 248] on input "True" at bounding box center [422, 244] width 8 height 7
radio input "true"
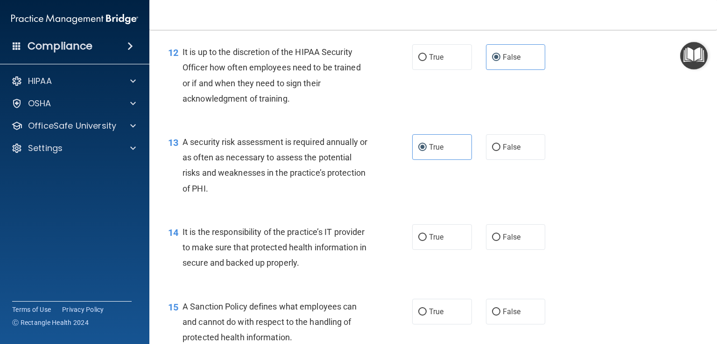
scroll to position [1109, 0]
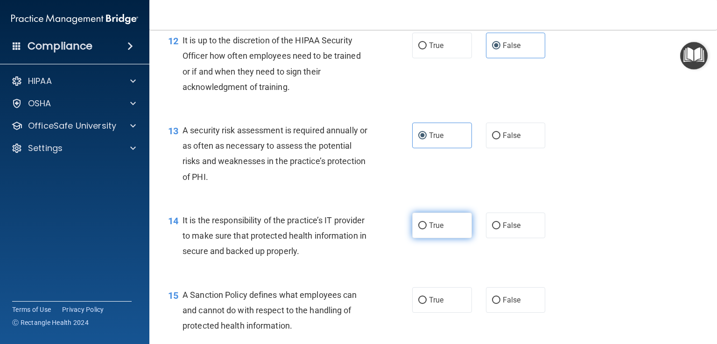
click at [439, 239] on label "True" at bounding box center [442, 226] width 60 height 26
click at [427, 230] on input "True" at bounding box center [422, 226] width 8 height 7
radio input "true"
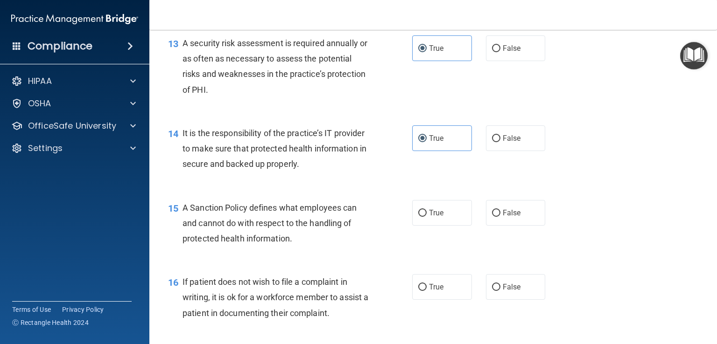
scroll to position [1197, 0]
click at [495, 217] on input "False" at bounding box center [496, 213] width 8 height 7
radio input "true"
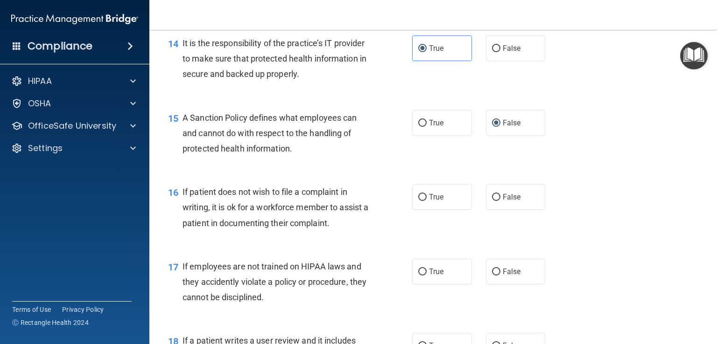
scroll to position [1287, 0]
click at [457, 209] on label "True" at bounding box center [442, 196] width 60 height 26
click at [427, 200] on input "True" at bounding box center [422, 196] width 8 height 7
radio input "true"
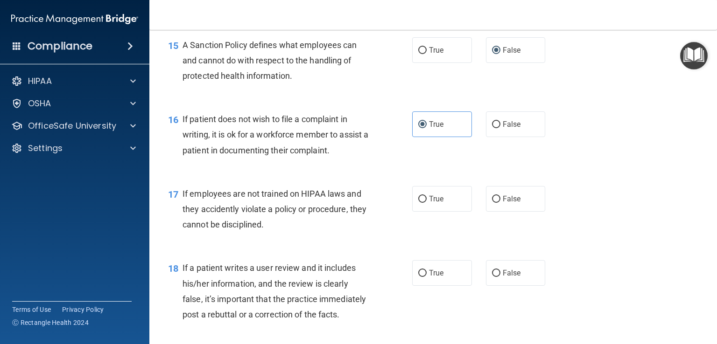
scroll to position [1360, 0]
click at [494, 211] on label "False" at bounding box center [516, 198] width 60 height 26
click at [494, 202] on input "False" at bounding box center [496, 198] width 8 height 7
radio input "true"
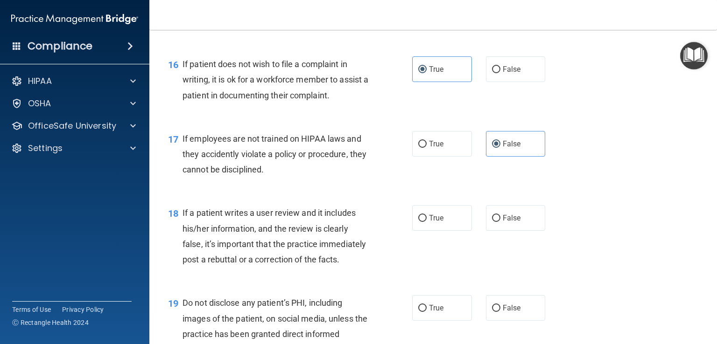
scroll to position [1418, 0]
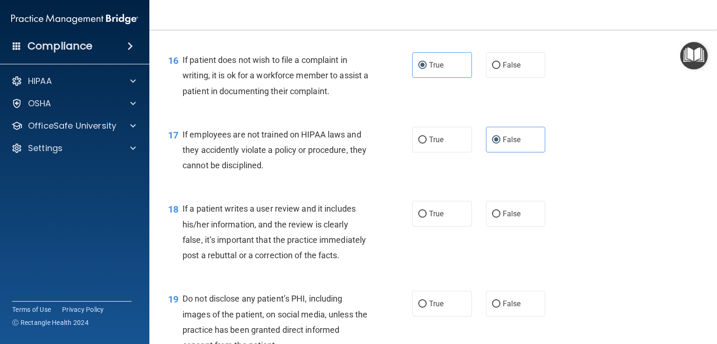
click at [372, 248] on div "If a patient writes a user review and it includes his/her information, and the …" at bounding box center [279, 232] width 194 height 62
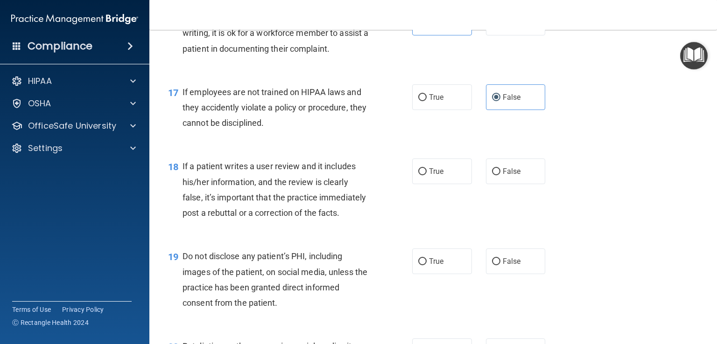
scroll to position [1461, 0]
click at [508, 184] on label "False" at bounding box center [516, 171] width 60 height 26
click at [500, 175] on input "False" at bounding box center [496, 171] width 8 height 7
radio input "true"
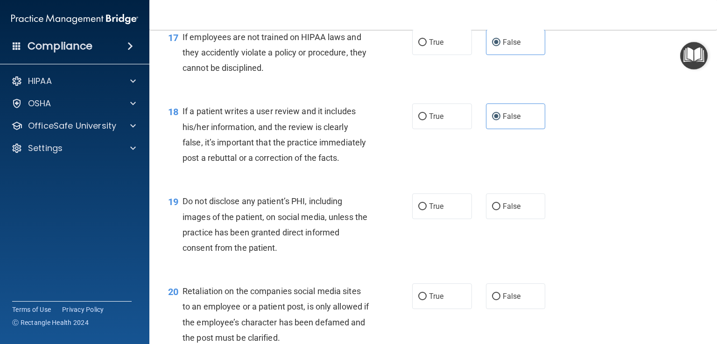
scroll to position [1517, 0]
click at [452, 218] on label "True" at bounding box center [442, 206] width 60 height 26
click at [427, 210] on input "True" at bounding box center [422, 206] width 8 height 7
radio input "true"
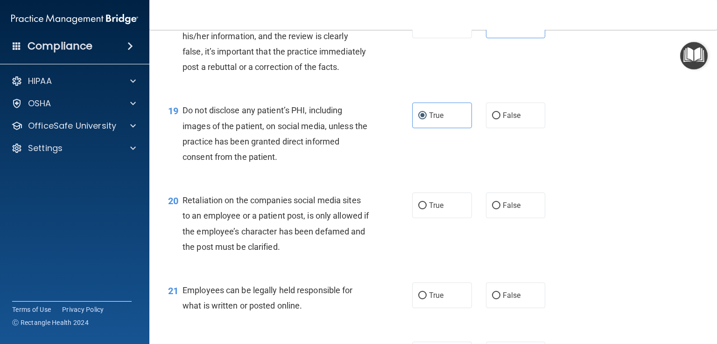
scroll to position [1616, 0]
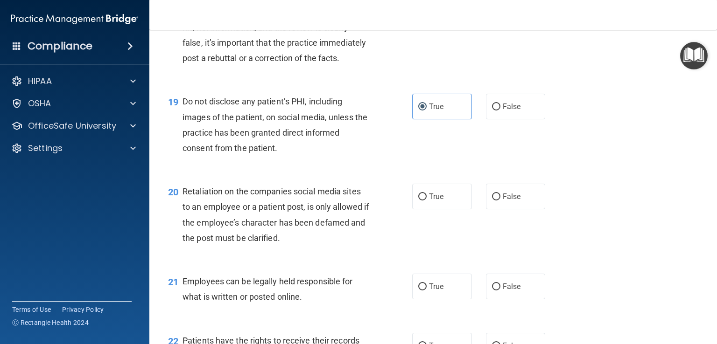
click at [379, 251] on div "20 Retaliation on the companies social media sites to an employee or a patient …" at bounding box center [290, 217] width 272 height 67
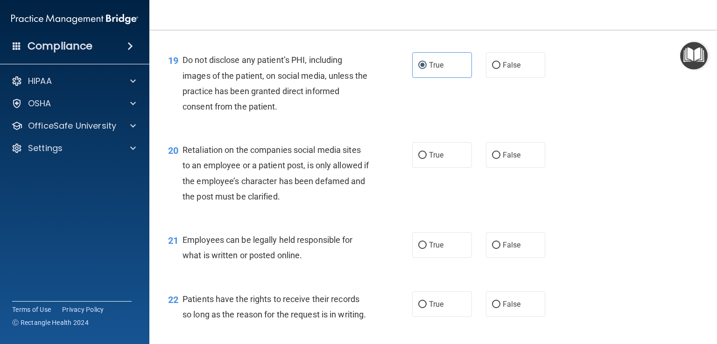
scroll to position [1658, 0]
click at [443, 258] on label "True" at bounding box center [442, 245] width 60 height 26
click at [427, 249] on input "True" at bounding box center [422, 245] width 8 height 7
radio input "true"
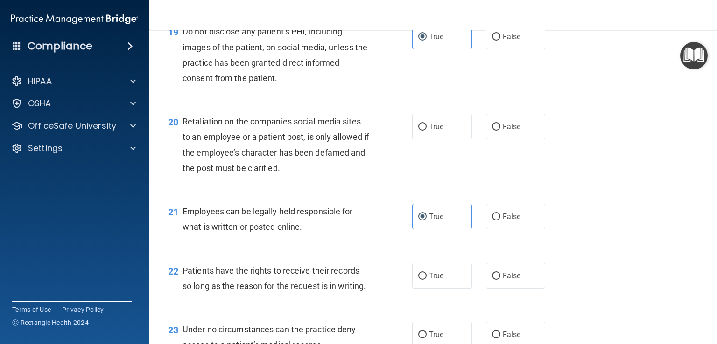
scroll to position [1688, 0]
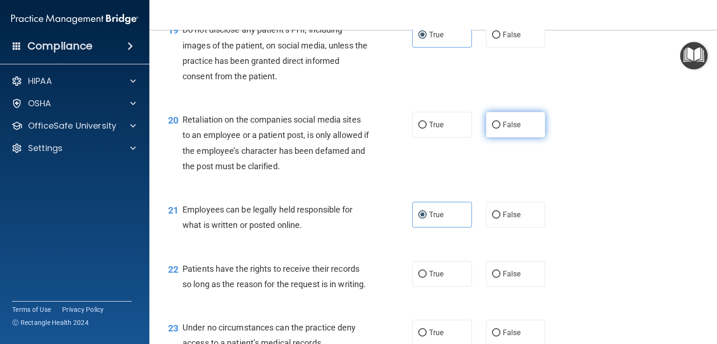
click at [500, 138] on label "False" at bounding box center [516, 125] width 60 height 26
click at [500, 129] on input "False" at bounding box center [496, 125] width 8 height 7
radio input "true"
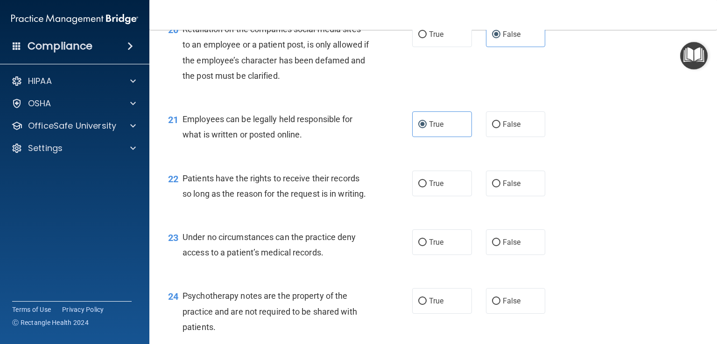
scroll to position [1779, 0]
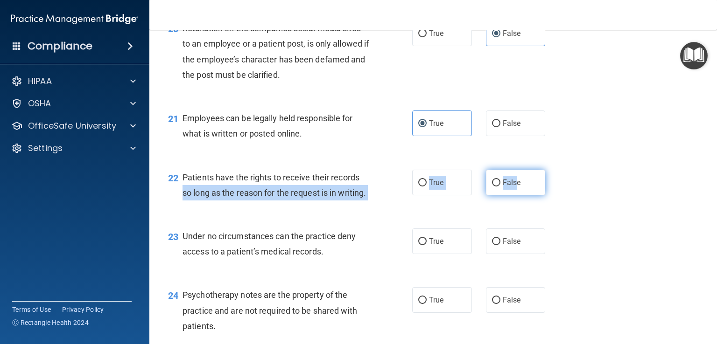
drag, startPoint x: 390, startPoint y: 207, endPoint x: 512, endPoint y: 215, distance: 122.1
click at [555, 170] on ng-form "22 Patients have the rights to receive their records so long as the reason for …" at bounding box center [555, 170] width 0 height 0
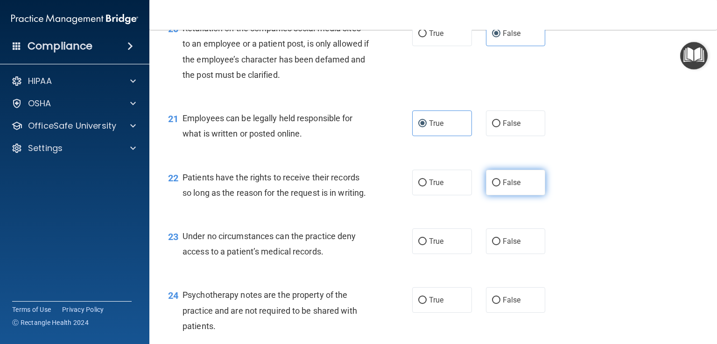
click at [532, 196] on label "False" at bounding box center [516, 183] width 60 height 26
click at [500, 187] on input "False" at bounding box center [496, 183] width 8 height 7
radio input "true"
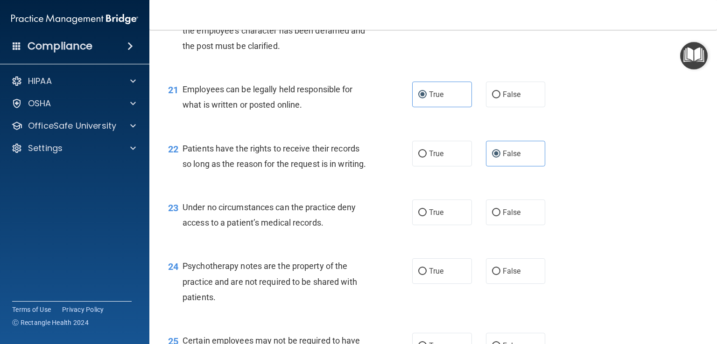
scroll to position [1811, 0]
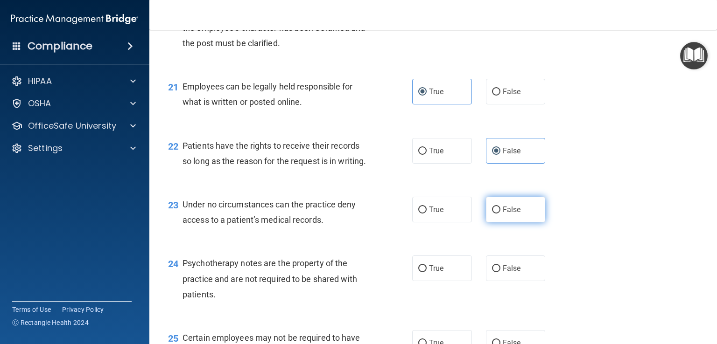
click at [499, 223] on label "False" at bounding box center [516, 210] width 60 height 26
click at [499, 214] on input "False" at bounding box center [496, 210] width 8 height 7
radio input "true"
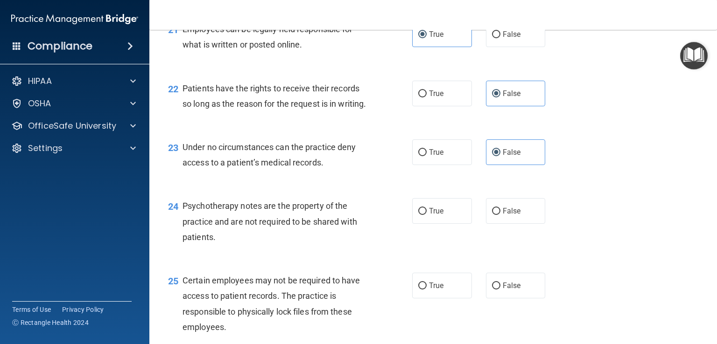
scroll to position [1869, 0]
click at [431, 215] on span "True" at bounding box center [436, 210] width 14 height 9
click at [427, 215] on input "True" at bounding box center [422, 211] width 8 height 7
radio input "true"
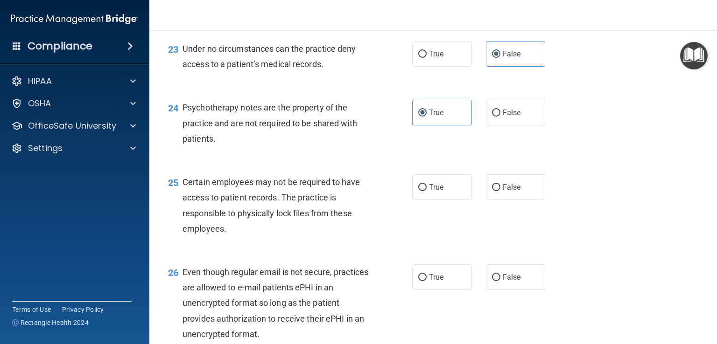
scroll to position [1968, 0]
click at [460, 199] on label "True" at bounding box center [442, 187] width 60 height 26
click at [427, 190] on input "True" at bounding box center [422, 186] width 8 height 7
radio input "true"
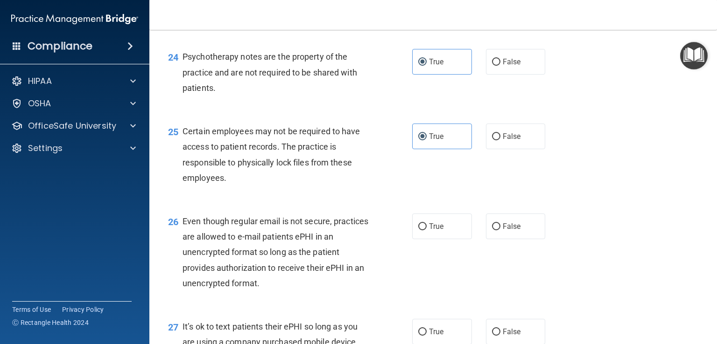
scroll to position [2049, 0]
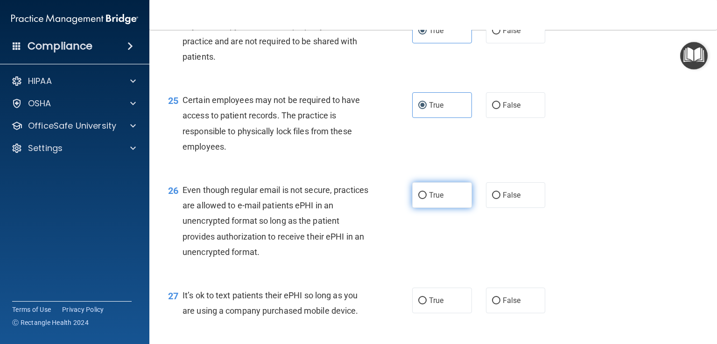
click at [434, 200] on span "True" at bounding box center [436, 195] width 14 height 9
click at [427, 199] on input "True" at bounding box center [422, 195] width 8 height 7
radio input "true"
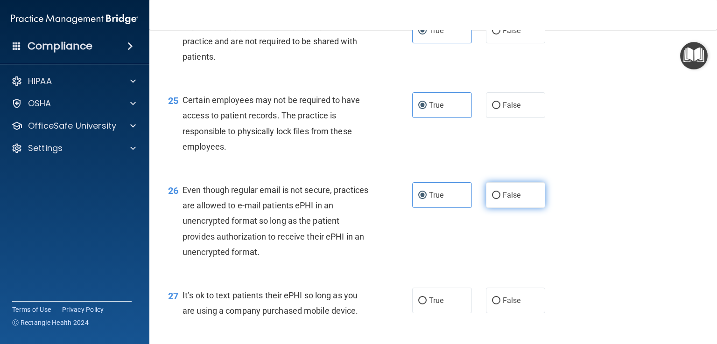
click at [517, 208] on label "False" at bounding box center [516, 195] width 60 height 26
click at [500, 199] on input "False" at bounding box center [496, 195] width 8 height 7
radio input "true"
radio input "false"
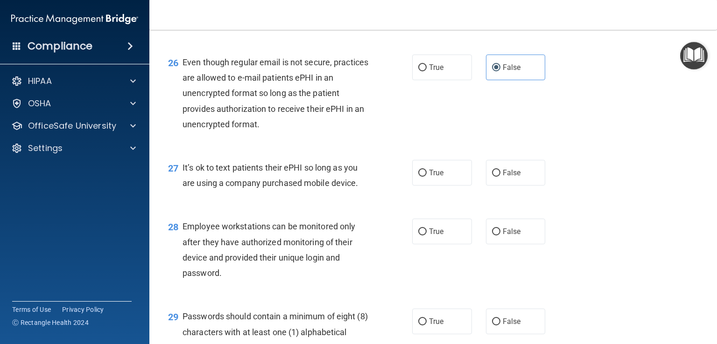
scroll to position [2176, 0]
click at [532, 186] on label "False" at bounding box center [516, 174] width 60 height 26
click at [500, 177] on input "False" at bounding box center [496, 173] width 8 height 7
radio input "true"
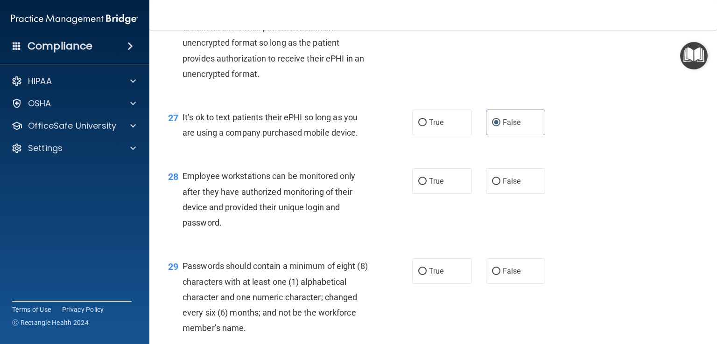
scroll to position [2229, 0]
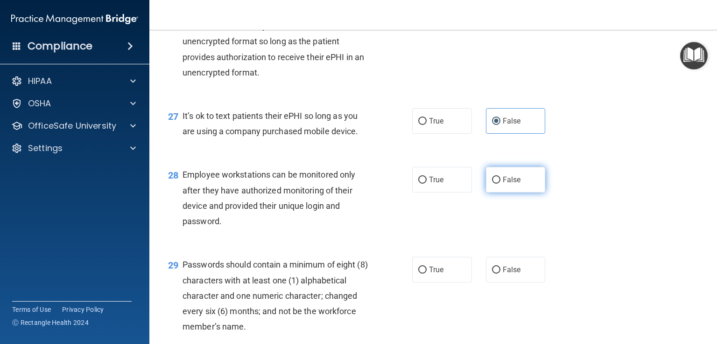
click at [522, 193] on label "False" at bounding box center [516, 180] width 60 height 26
click at [500, 184] on input "False" at bounding box center [496, 180] width 8 height 7
radio input "true"
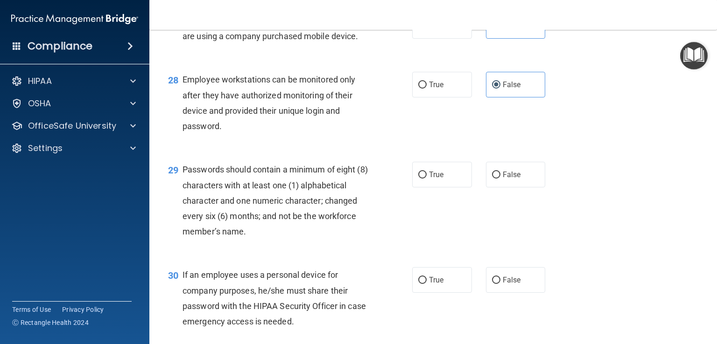
scroll to position [2324, 0]
click at [452, 187] on label "True" at bounding box center [442, 174] width 60 height 26
click at [427, 178] on input "True" at bounding box center [422, 174] width 8 height 7
radio input "true"
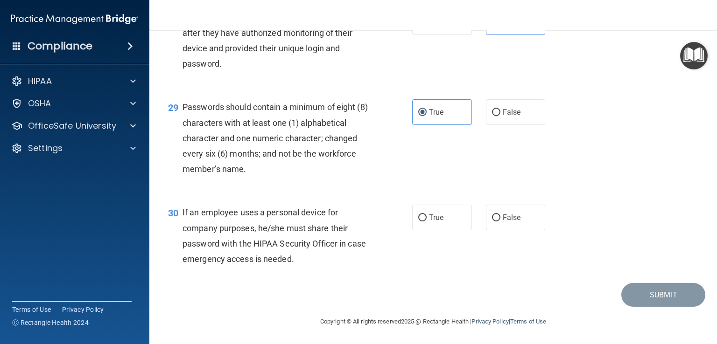
scroll to position [2394, 0]
click at [435, 222] on span "True" at bounding box center [436, 217] width 14 height 9
click at [427, 222] on input "True" at bounding box center [422, 218] width 8 height 7
radio input "true"
click at [669, 307] on button "Submit" at bounding box center [663, 295] width 84 height 24
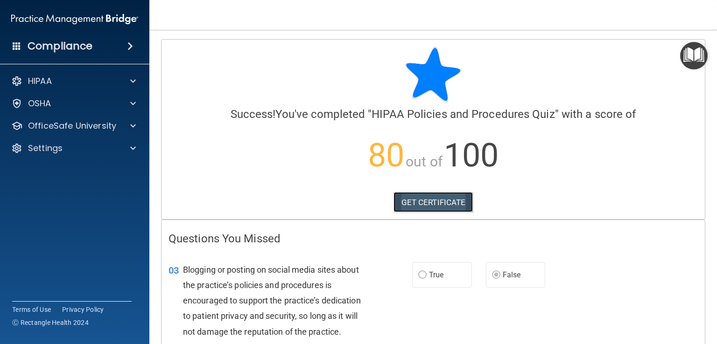
click at [446, 202] on link "GET CERTIFICATE" at bounding box center [433, 202] width 80 height 21
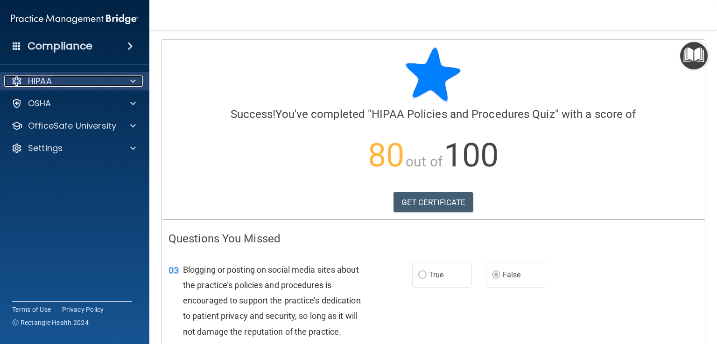
click at [65, 79] on div "HIPAA" at bounding box center [62, 81] width 116 height 11
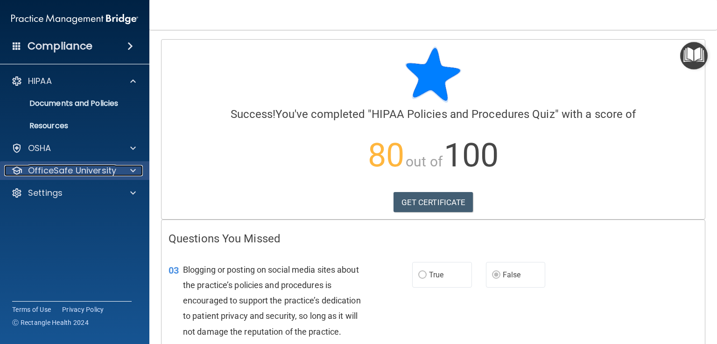
click at [85, 170] on p "OfficeSafe University" at bounding box center [72, 170] width 88 height 11
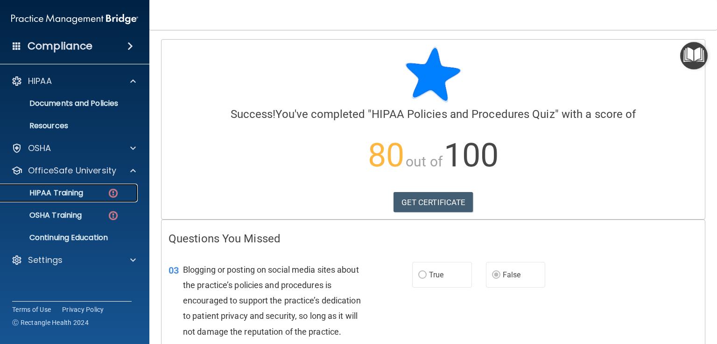
click at [73, 190] on p "HIPAA Training" at bounding box center [44, 193] width 77 height 9
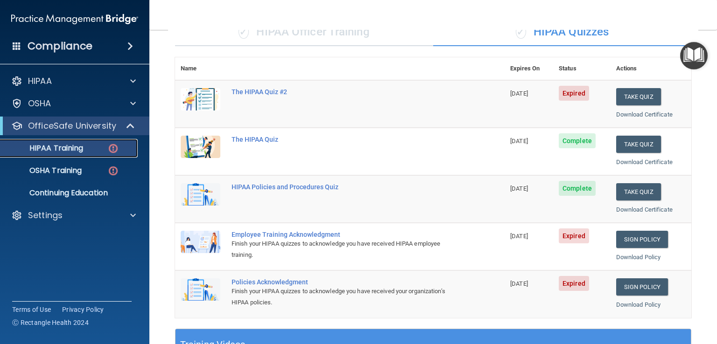
scroll to position [82, 0]
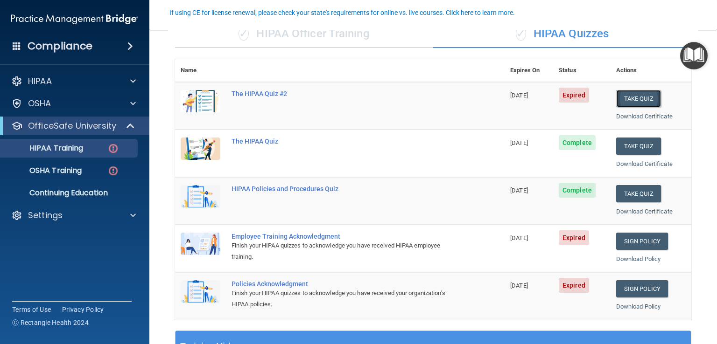
click at [632, 92] on button "Take Quiz" at bounding box center [638, 98] width 45 height 17
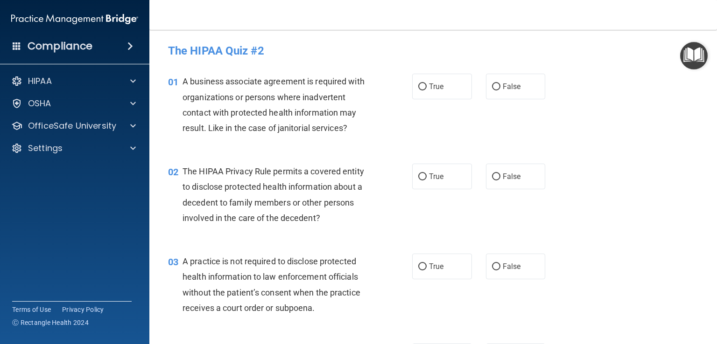
drag, startPoint x: 345, startPoint y: 215, endPoint x: 653, endPoint y: 148, distance: 315.8
click at [653, 148] on div "01 A business associate agreement is required with organizations or persons whe…" at bounding box center [433, 107] width 544 height 90
click at [526, 80] on label "False" at bounding box center [516, 87] width 60 height 26
click at [500, 84] on input "False" at bounding box center [496, 87] width 8 height 7
radio input "true"
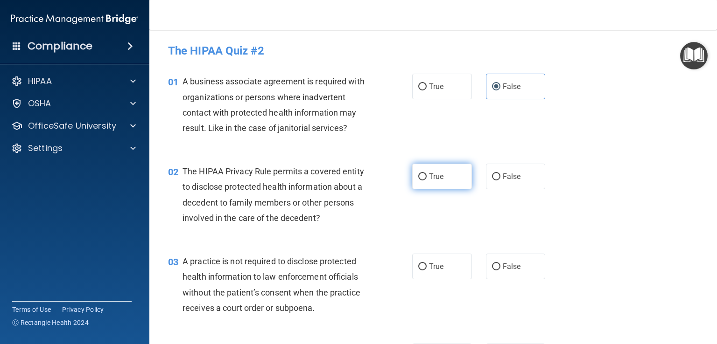
click at [442, 178] on label "True" at bounding box center [442, 177] width 60 height 26
click at [427, 178] on input "True" at bounding box center [422, 177] width 8 height 7
radio input "true"
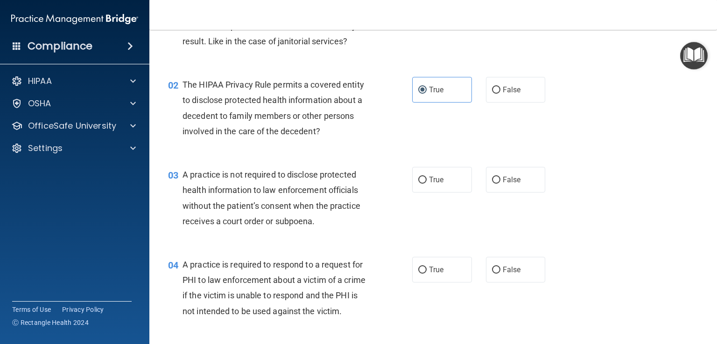
scroll to position [88, 0]
click at [393, 227] on div "03 A practice is not required to disclose protected health information to law e…" at bounding box center [290, 199] width 272 height 67
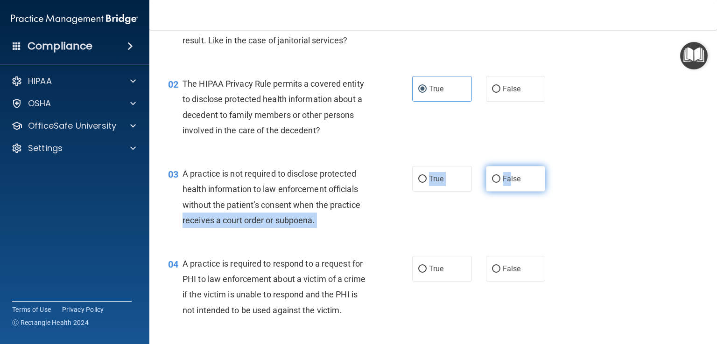
drag, startPoint x: 389, startPoint y: 206, endPoint x: 507, endPoint y: 178, distance: 120.8
click at [555, 166] on ng-form "03 A practice is not required to disclose protected health information to law e…" at bounding box center [555, 166] width 0 height 0
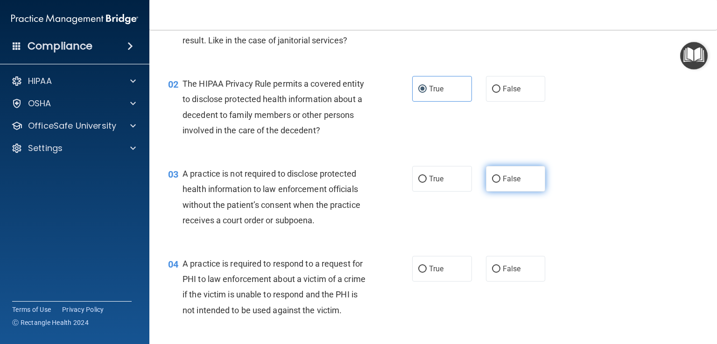
click at [523, 181] on label "False" at bounding box center [516, 179] width 60 height 26
click at [500, 181] on input "False" at bounding box center [496, 179] width 8 height 7
radio input "true"
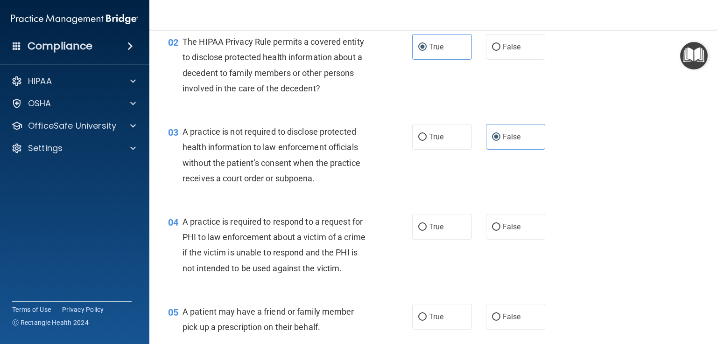
scroll to position [130, 0]
click at [506, 216] on label "False" at bounding box center [516, 227] width 60 height 26
click at [500, 224] on input "False" at bounding box center [496, 227] width 8 height 7
radio input "true"
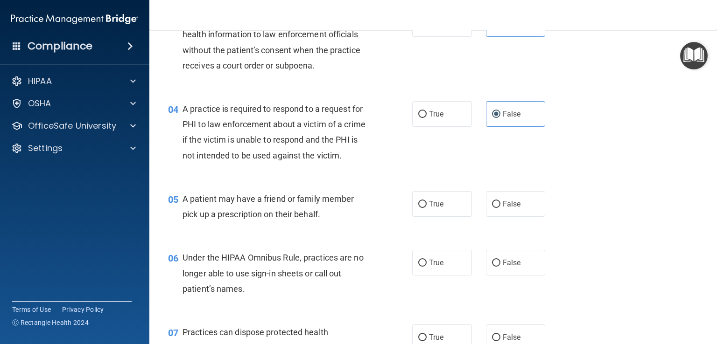
scroll to position [243, 0]
click at [443, 217] on label "True" at bounding box center [442, 204] width 60 height 26
click at [427, 208] on input "True" at bounding box center [422, 204] width 8 height 7
radio input "true"
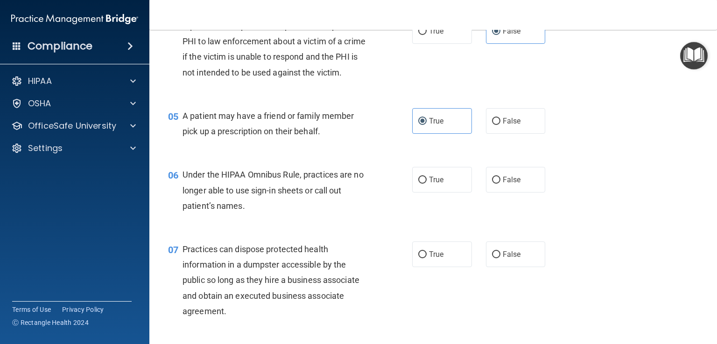
scroll to position [325, 0]
click at [529, 190] on label "False" at bounding box center [516, 181] width 60 height 26
click at [500, 185] on input "False" at bounding box center [496, 181] width 8 height 7
radio input "true"
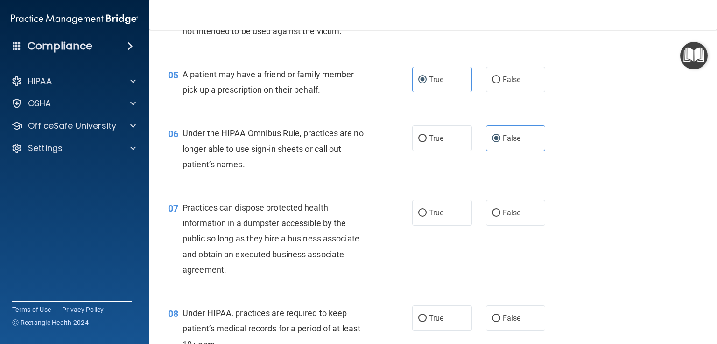
scroll to position [368, 0]
click at [503, 217] on span "False" at bounding box center [512, 212] width 18 height 9
click at [499, 217] on input "False" at bounding box center [496, 213] width 8 height 7
radio input "true"
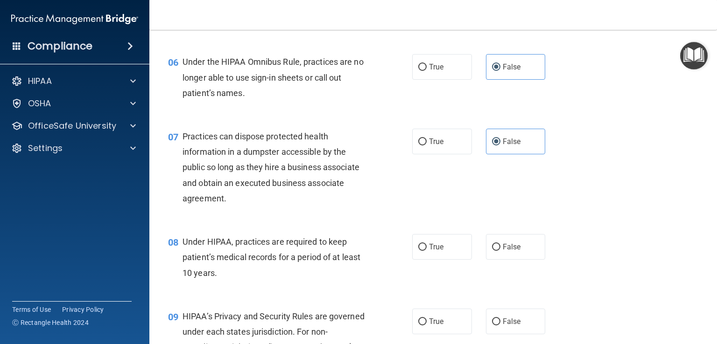
scroll to position [444, 0]
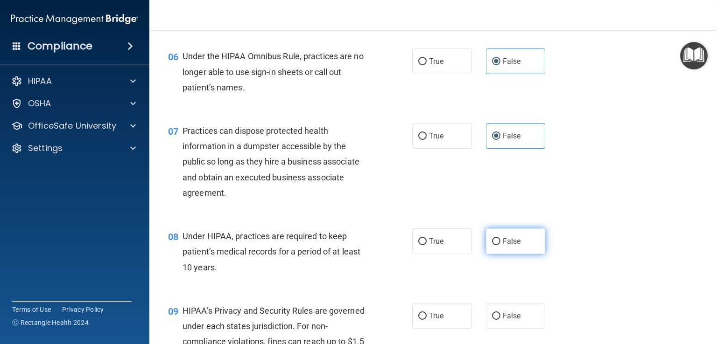
click at [522, 254] on label "False" at bounding box center [516, 242] width 60 height 26
click at [500, 246] on input "False" at bounding box center [496, 242] width 8 height 7
radio input "true"
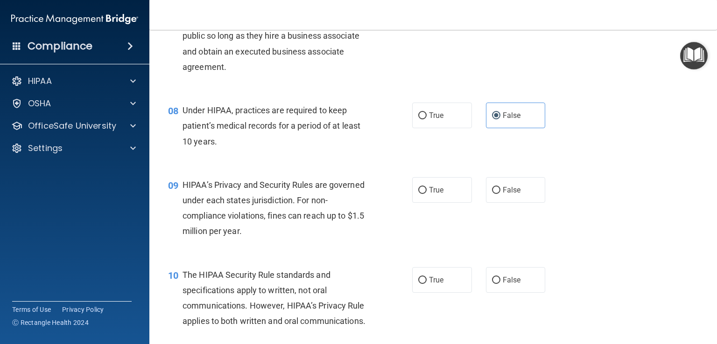
scroll to position [571, 0]
click at [519, 202] on label "False" at bounding box center [516, 189] width 60 height 26
click at [500, 193] on input "False" at bounding box center [496, 189] width 8 height 7
radio input "true"
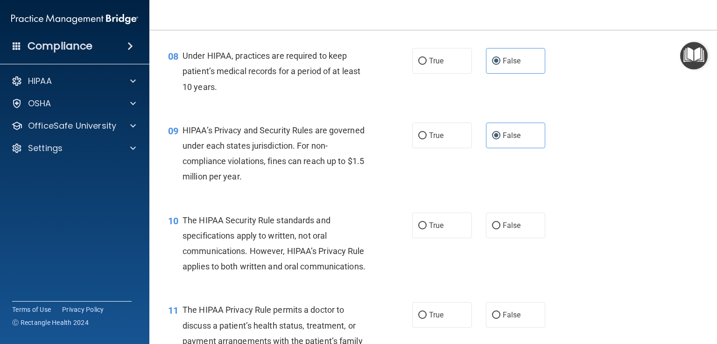
scroll to position [625, 0]
click at [450, 232] on label "True" at bounding box center [442, 225] width 60 height 26
click at [427, 229] on input "True" at bounding box center [422, 225] width 8 height 7
radio input "true"
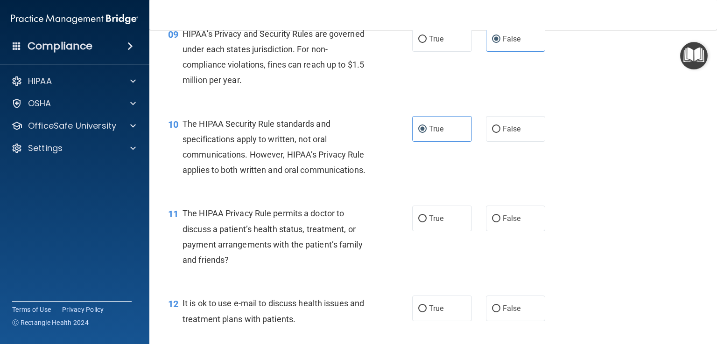
scroll to position [722, 0]
click at [506, 231] on label "False" at bounding box center [516, 218] width 60 height 26
click at [500, 222] on input "False" at bounding box center [496, 218] width 8 height 7
radio input "true"
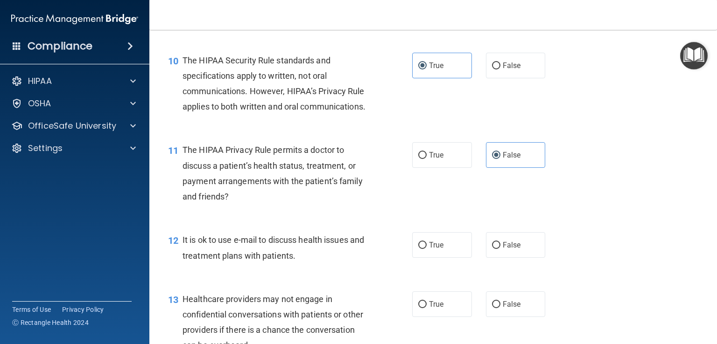
scroll to position [786, 0]
click at [458, 257] on label "True" at bounding box center [442, 245] width 60 height 26
click at [427, 248] on input "True" at bounding box center [422, 244] width 8 height 7
radio input "true"
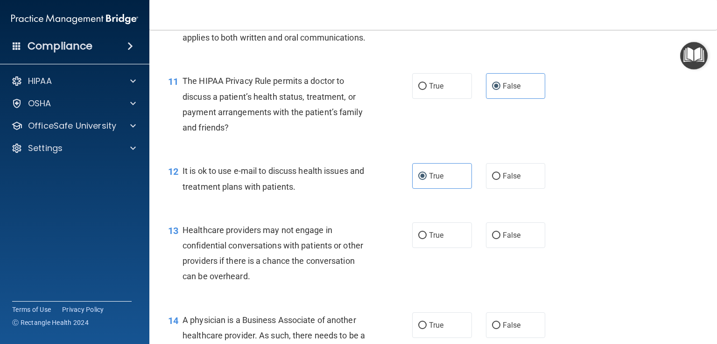
scroll to position [860, 0]
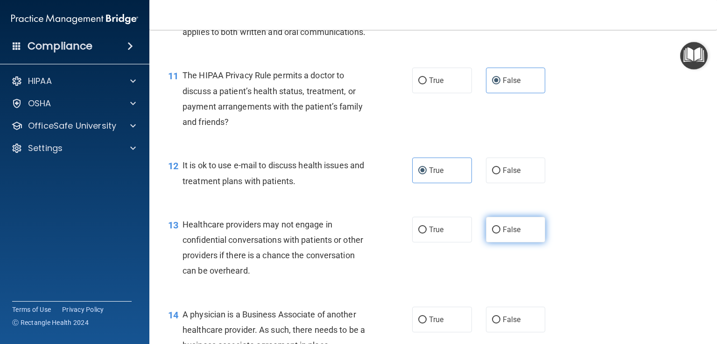
click at [533, 243] on label "False" at bounding box center [516, 230] width 60 height 26
click at [500, 234] on input "False" at bounding box center [496, 230] width 8 height 7
radio input "true"
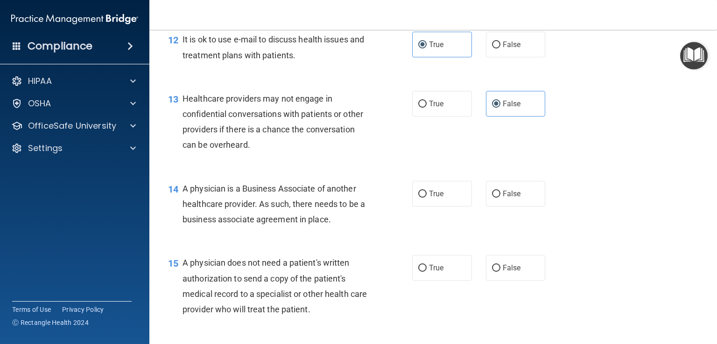
scroll to position [987, 0]
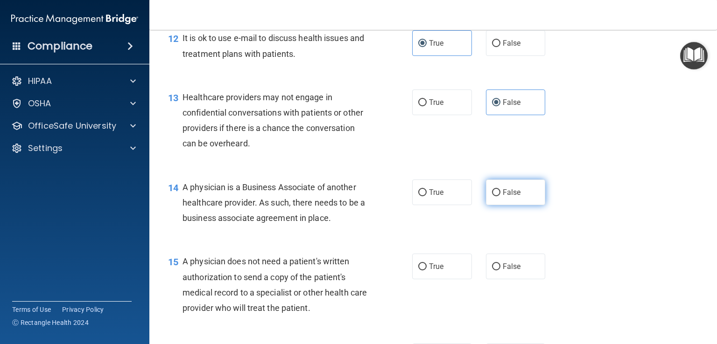
click at [530, 205] on label "False" at bounding box center [516, 193] width 60 height 26
click at [500, 197] on input "False" at bounding box center [496, 193] width 8 height 7
radio input "true"
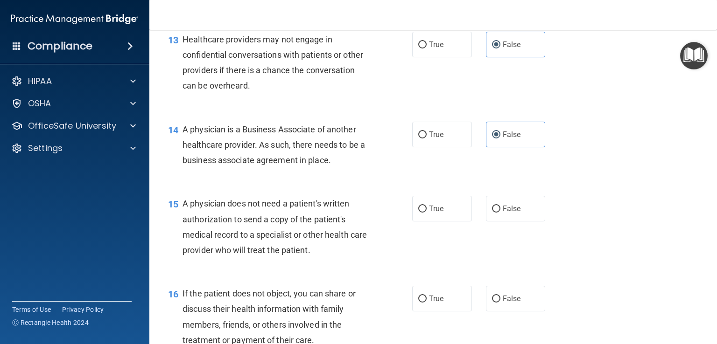
scroll to position [1047, 0]
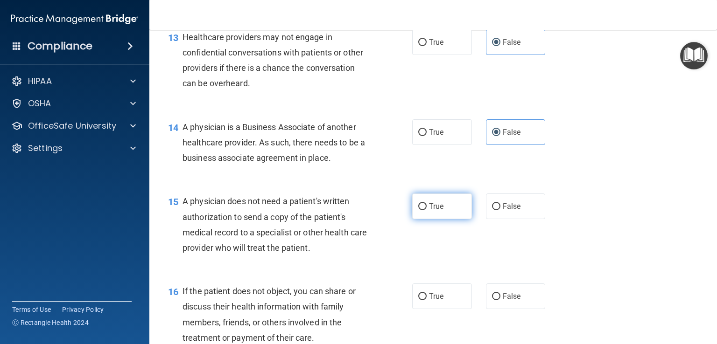
click at [454, 219] on label "True" at bounding box center [442, 207] width 60 height 26
click at [427, 211] on input "True" at bounding box center [422, 207] width 8 height 7
radio input "true"
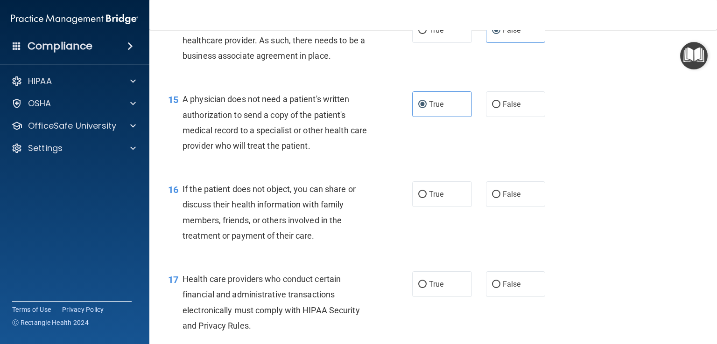
scroll to position [1154, 0]
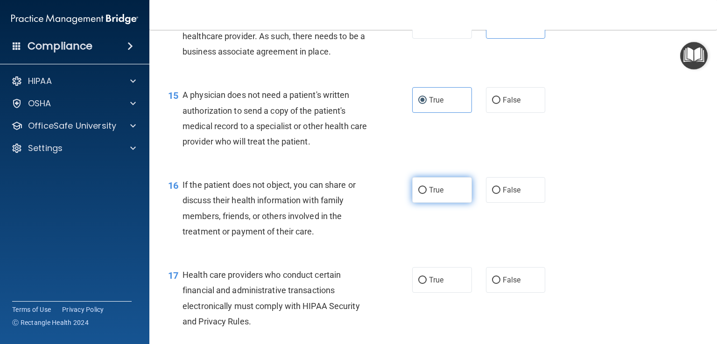
click at [454, 203] on label "True" at bounding box center [442, 190] width 60 height 26
click at [427, 194] on input "True" at bounding box center [422, 190] width 8 height 7
radio input "true"
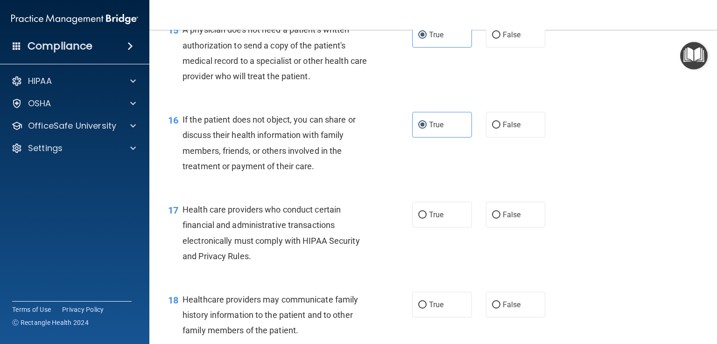
scroll to position [1220, 0]
click at [446, 227] on label "True" at bounding box center [442, 214] width 60 height 26
click at [427, 218] on input "True" at bounding box center [422, 214] width 8 height 7
radio input "true"
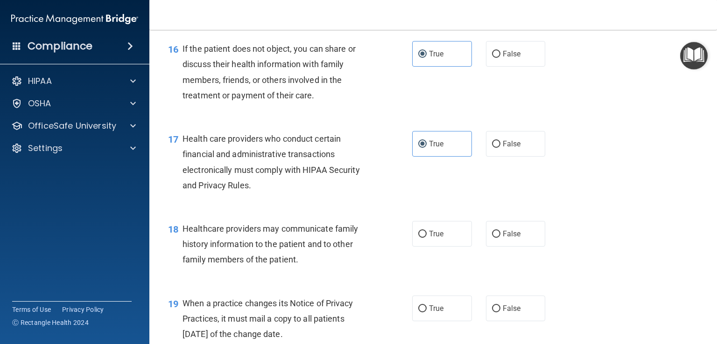
scroll to position [1295, 0]
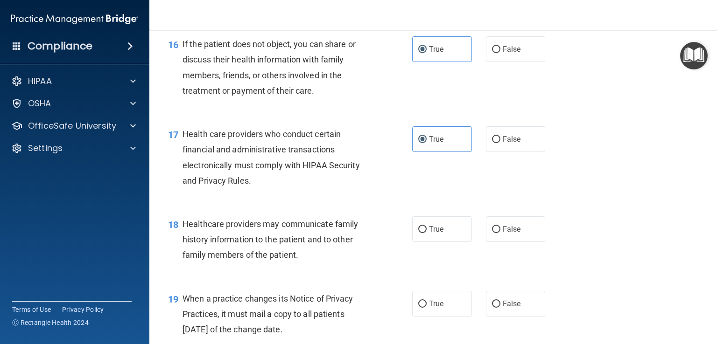
click at [380, 268] on div "18 Healthcare providers may communicate family history information to the patie…" at bounding box center [290, 242] width 272 height 51
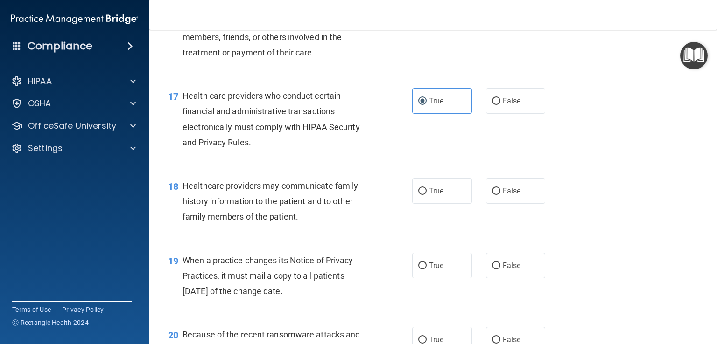
scroll to position [1333, 0]
click at [443, 279] on label "True" at bounding box center [442, 266] width 60 height 26
click at [427, 270] on input "True" at bounding box center [422, 266] width 8 height 7
radio input "true"
click at [522, 204] on label "False" at bounding box center [516, 191] width 60 height 26
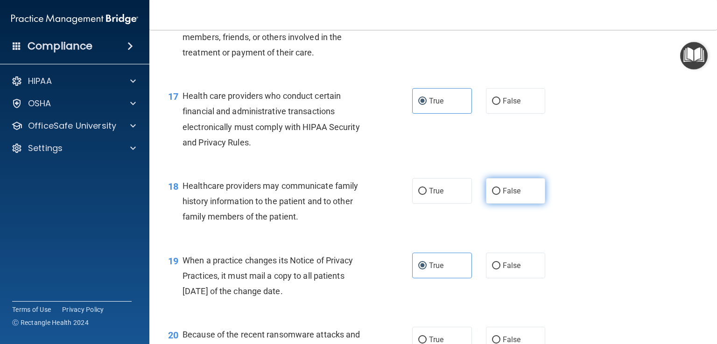
click at [500, 195] on input "False" at bounding box center [496, 191] width 8 height 7
radio input "true"
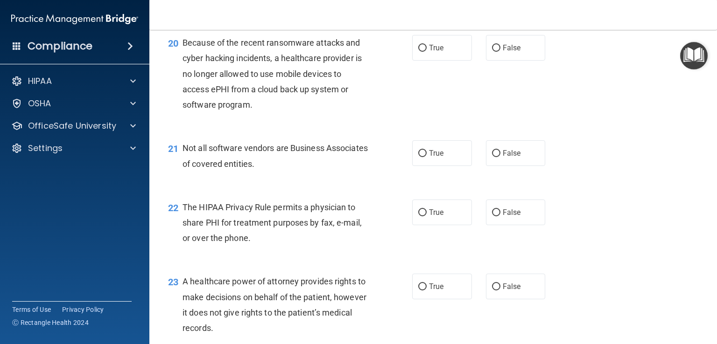
scroll to position [1626, 0]
click at [450, 165] on label "True" at bounding box center [442, 153] width 60 height 26
click at [427, 156] on input "True" at bounding box center [422, 152] width 8 height 7
radio input "true"
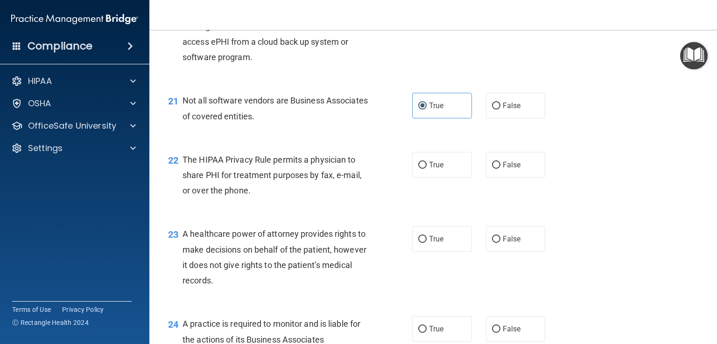
scroll to position [1673, 0]
click at [452, 178] on label "True" at bounding box center [442, 165] width 60 height 26
click at [427, 169] on input "True" at bounding box center [422, 165] width 8 height 7
radio input "true"
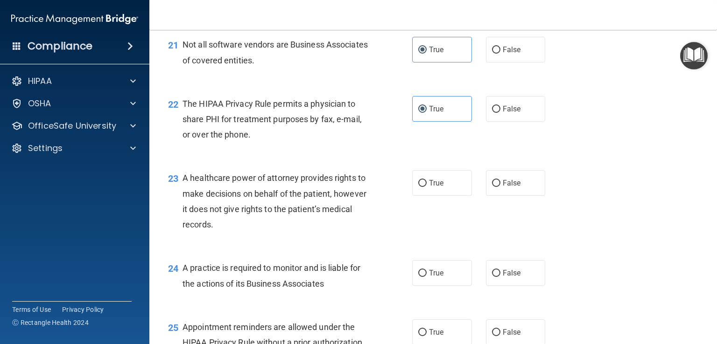
scroll to position [1734, 0]
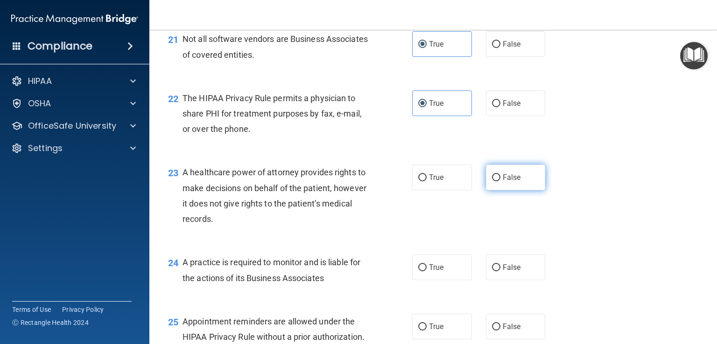
click at [512, 182] on span "False" at bounding box center [512, 177] width 18 height 9
click at [500, 182] on input "False" at bounding box center [496, 178] width 8 height 7
radio input "true"
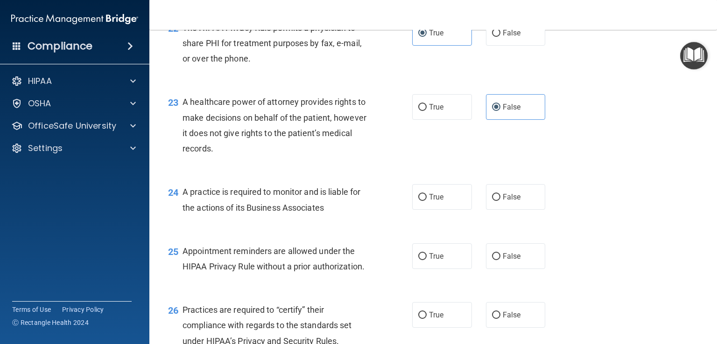
scroll to position [1805, 0]
click at [455, 210] on label "True" at bounding box center [442, 197] width 60 height 26
click at [427, 201] on input "True" at bounding box center [422, 197] width 8 height 7
radio input "true"
click at [515, 202] on span "False" at bounding box center [512, 197] width 18 height 9
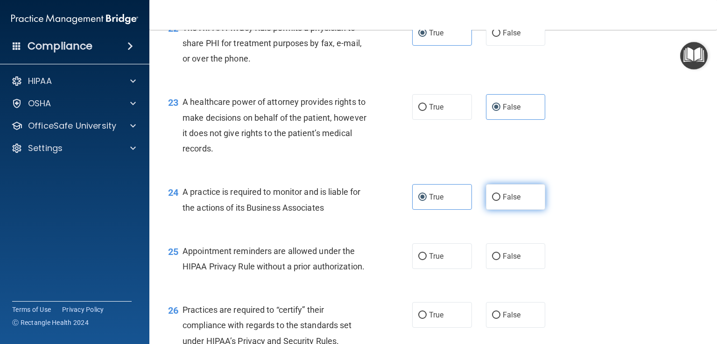
click at [500, 201] on input "False" at bounding box center [496, 197] width 8 height 7
radio input "true"
radio input "false"
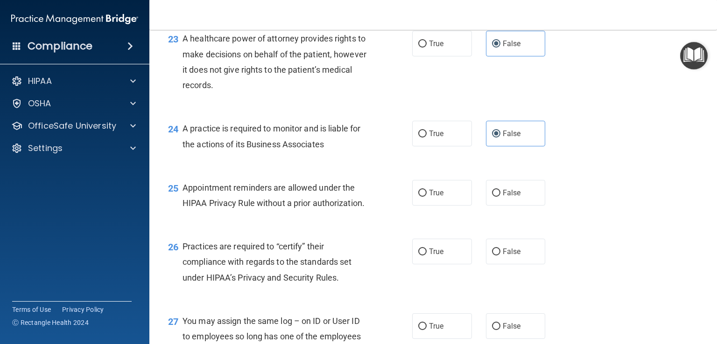
scroll to position [1869, 0]
click at [456, 205] on label "True" at bounding box center [442, 193] width 60 height 26
click at [427, 197] on input "True" at bounding box center [422, 193] width 8 height 7
radio input "true"
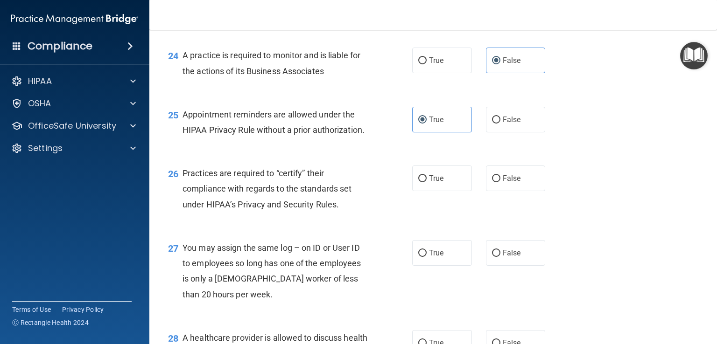
scroll to position [1942, 0]
click at [454, 191] on label "True" at bounding box center [442, 179] width 60 height 26
click at [427, 182] on input "True" at bounding box center [422, 178] width 8 height 7
radio input "true"
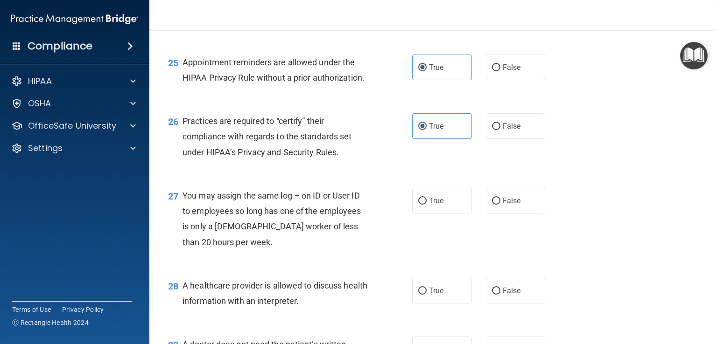
scroll to position [1994, 0]
click at [516, 214] on label "False" at bounding box center [516, 201] width 60 height 26
click at [500, 205] on input "False" at bounding box center [496, 201] width 8 height 7
radio input "true"
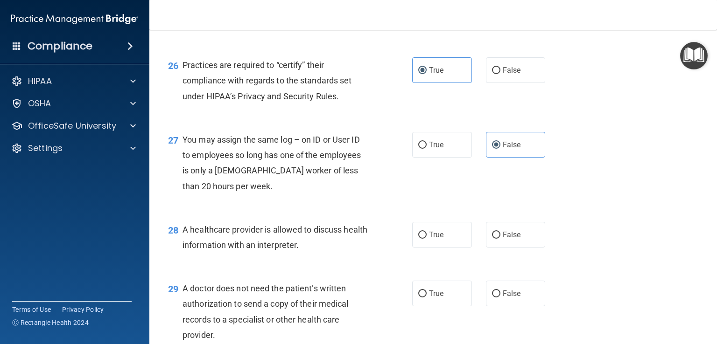
scroll to position [2050, 0]
click at [444, 248] on label "True" at bounding box center [442, 235] width 60 height 26
click at [427, 239] on input "True" at bounding box center [422, 235] width 8 height 7
radio input "true"
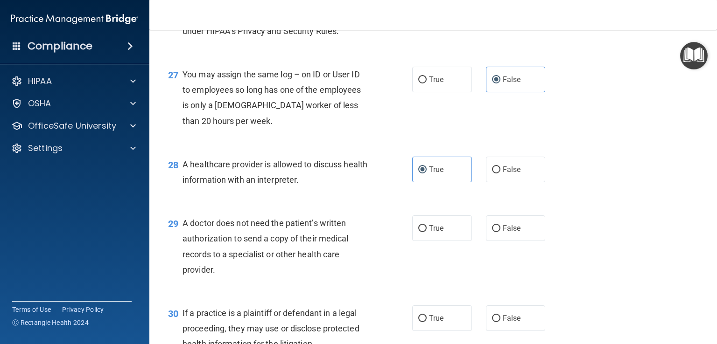
scroll to position [2117, 0]
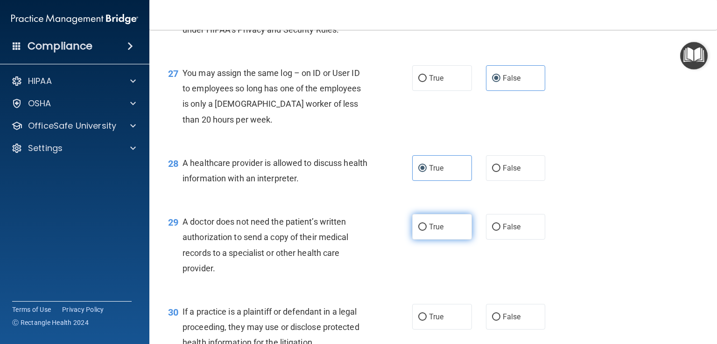
click at [459, 240] on label "True" at bounding box center [442, 227] width 60 height 26
click at [427, 231] on input "True" at bounding box center [422, 227] width 8 height 7
radio input "true"
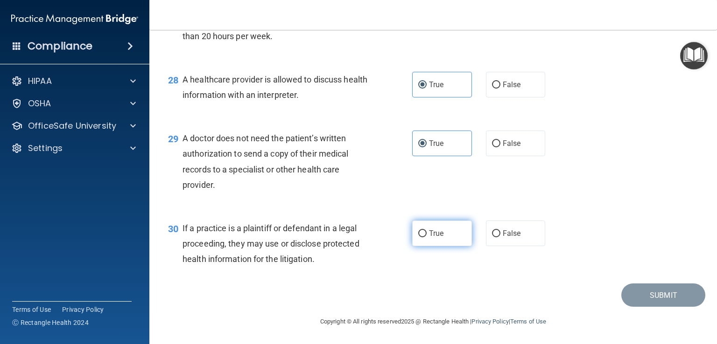
click at [446, 246] on label "True" at bounding box center [442, 234] width 60 height 26
click at [427, 238] on input "True" at bounding box center [422, 234] width 8 height 7
radio input "true"
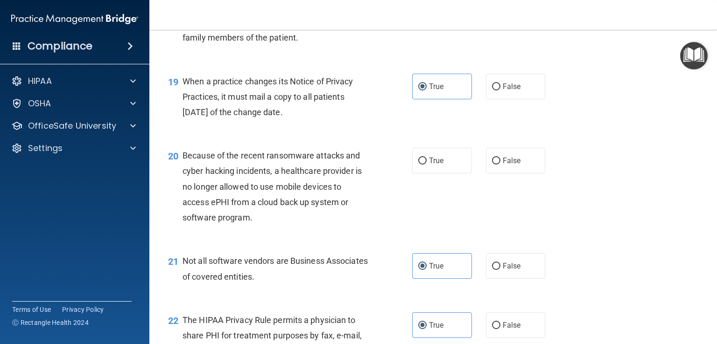
scroll to position [1511, 0]
click at [533, 175] on label "False" at bounding box center [516, 162] width 60 height 26
click at [500, 166] on input "False" at bounding box center [496, 162] width 8 height 7
radio input "true"
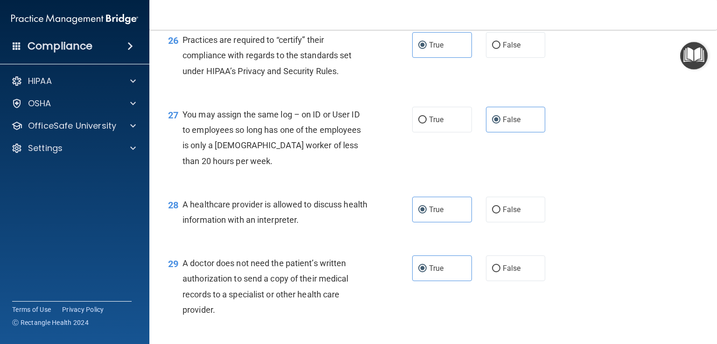
scroll to position [2232, 0]
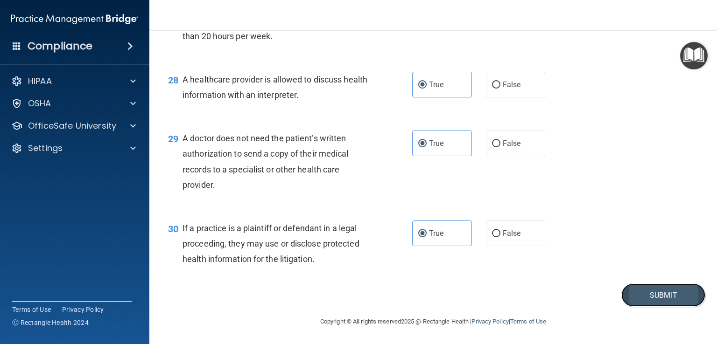
click at [637, 294] on button "Submit" at bounding box center [663, 296] width 84 height 24
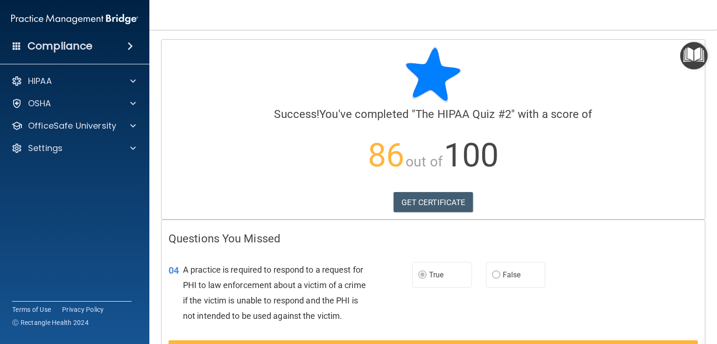
click at [570, 199] on div "GET CERTIFICATE" at bounding box center [432, 202] width 529 height 21
click at [414, 201] on link "GET CERTIFICATE" at bounding box center [433, 202] width 80 height 21
click at [91, 131] on p "OfficeSafe University" at bounding box center [72, 125] width 88 height 11
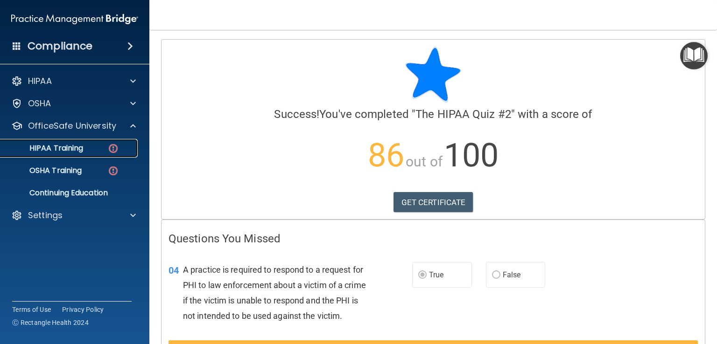
click at [87, 143] on link "HIPAA Training" at bounding box center [64, 148] width 147 height 19
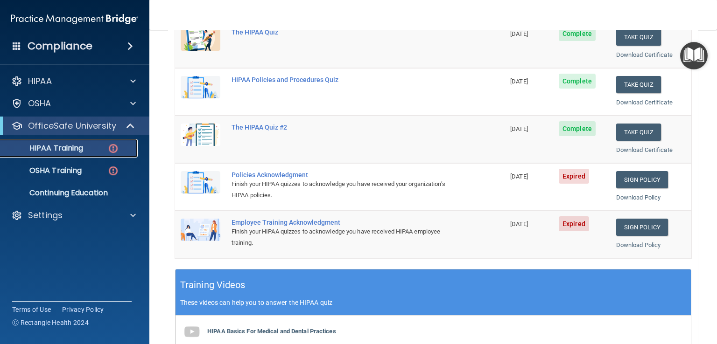
scroll to position [144, 0]
click at [629, 177] on link "Sign Policy" at bounding box center [642, 179] width 52 height 17
click at [639, 229] on link "Sign Policy" at bounding box center [642, 227] width 52 height 17
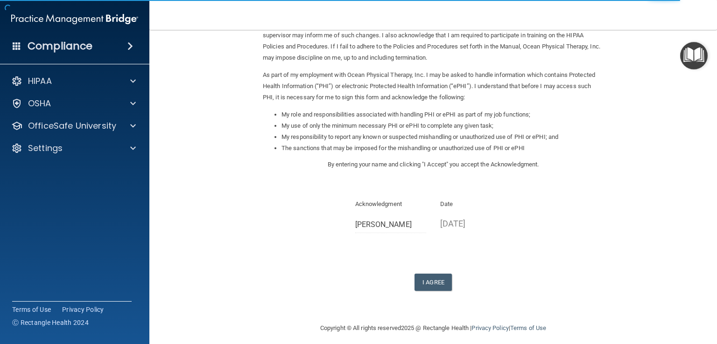
scroll to position [83, 0]
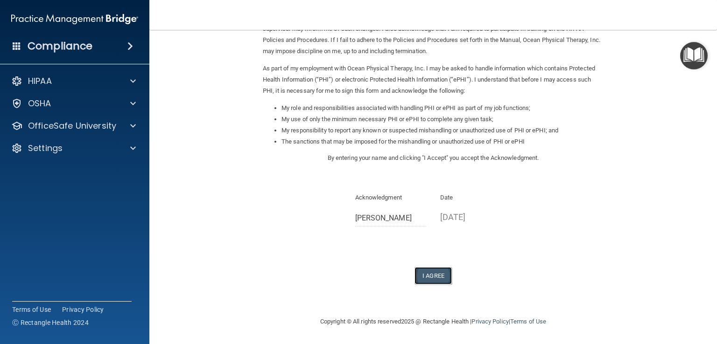
click at [435, 281] on button "I Agree" at bounding box center [432, 275] width 37 height 17
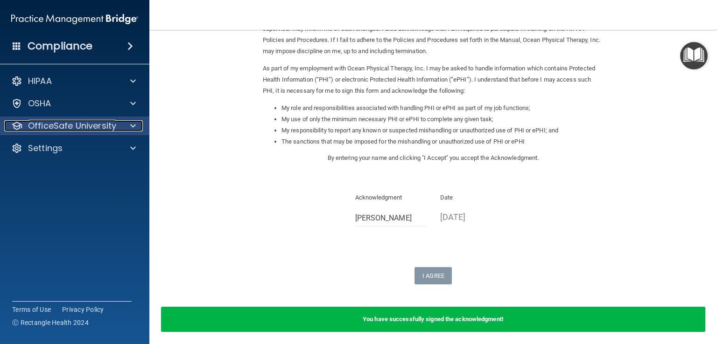
click at [91, 125] on p "OfficeSafe University" at bounding box center [72, 125] width 88 height 11
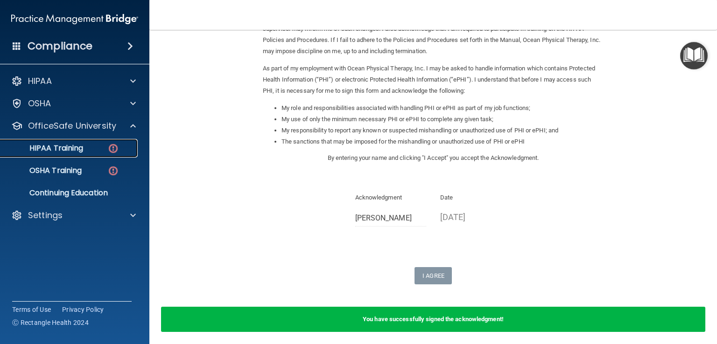
click at [83, 146] on p "HIPAA Training" at bounding box center [44, 148] width 77 height 9
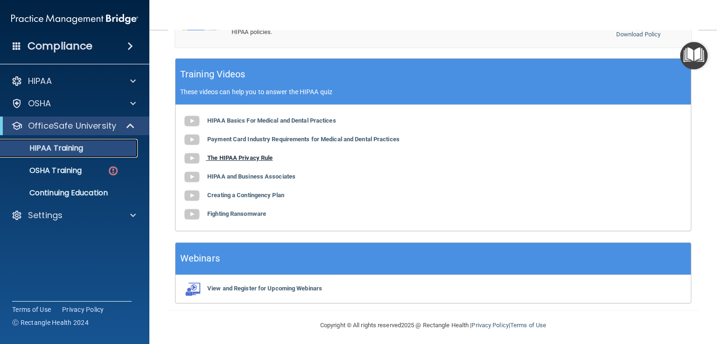
scroll to position [357, 0]
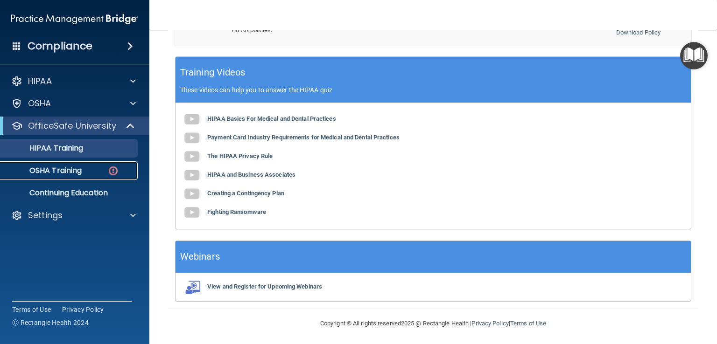
click at [80, 173] on p "OSHA Training" at bounding box center [44, 170] width 76 height 9
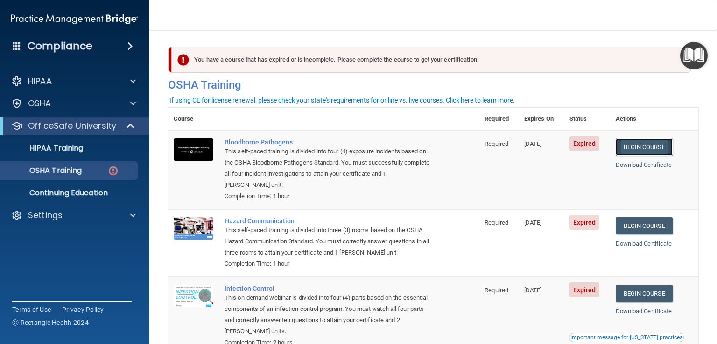
click at [648, 147] on link "Begin Course" at bounding box center [644, 147] width 57 height 17
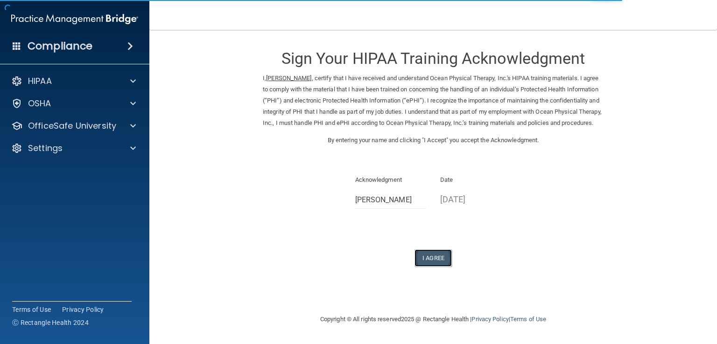
click at [427, 267] on button "I Agree" at bounding box center [432, 258] width 37 height 17
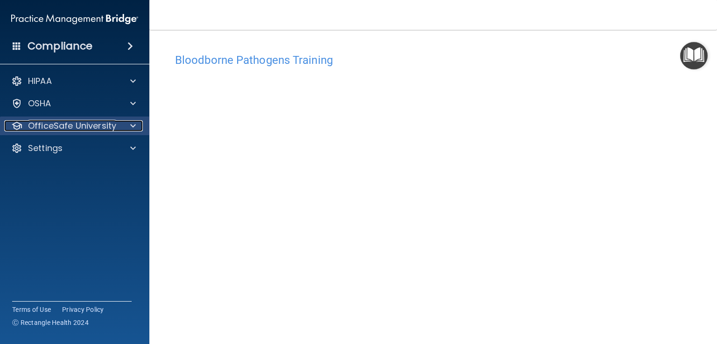
click at [87, 126] on p "OfficeSafe University" at bounding box center [72, 125] width 88 height 11
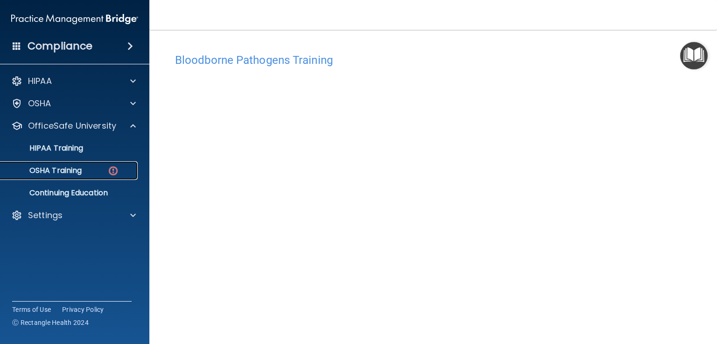
click at [82, 171] on p "OSHA Training" at bounding box center [44, 170] width 76 height 9
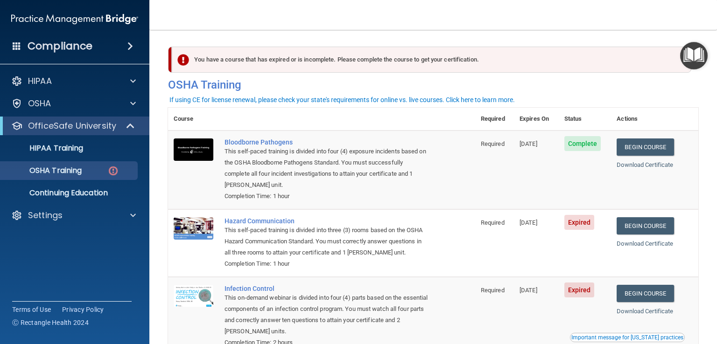
click at [435, 240] on td "Hazard Communication This self-paced training is divided into three (3) rooms b…" at bounding box center [347, 244] width 256 height 68
click at [576, 222] on span "Expired" at bounding box center [579, 222] width 30 height 15
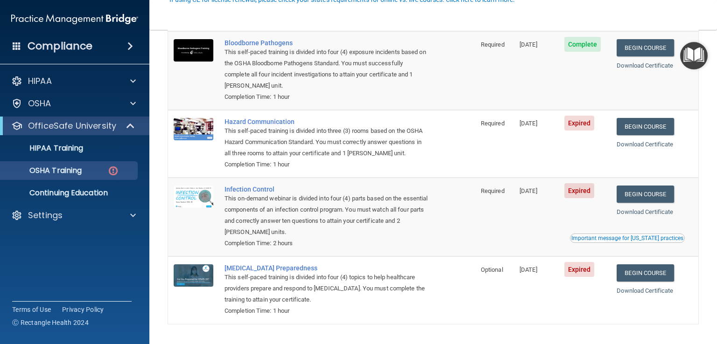
scroll to position [100, 0]
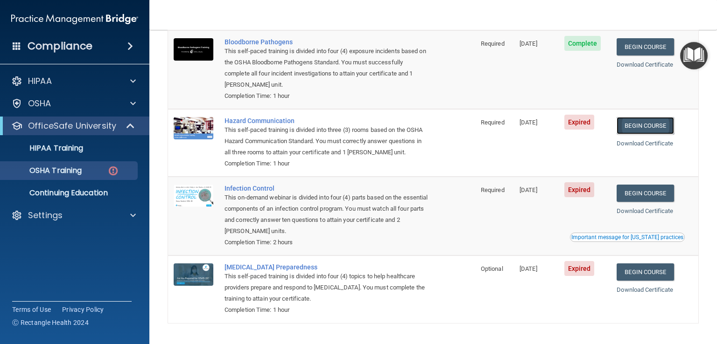
click at [655, 124] on link "Begin Course" at bounding box center [645, 125] width 57 height 17
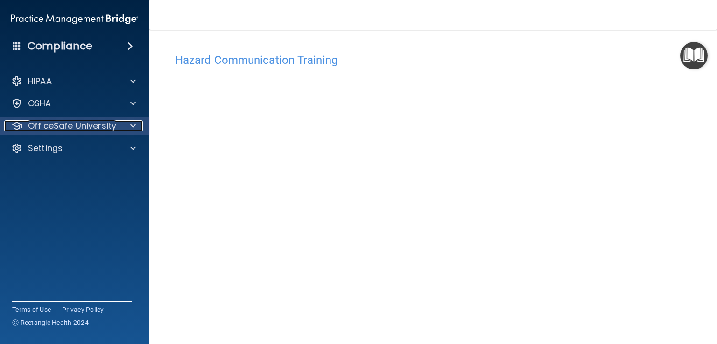
click at [76, 124] on p "OfficeSafe University" at bounding box center [72, 125] width 88 height 11
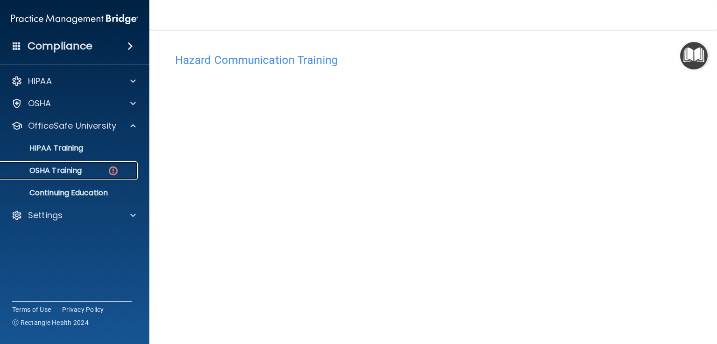
click at [72, 173] on p "OSHA Training" at bounding box center [44, 170] width 76 height 9
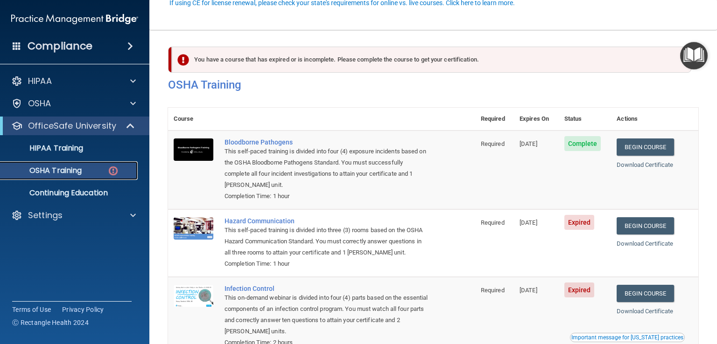
scroll to position [129, 0]
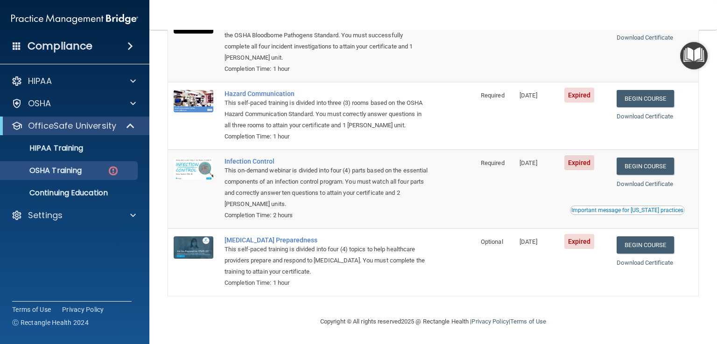
click at [207, 311] on footer "Copyright © All rights reserved 2025 @ Rectangle Health | Privacy Policy | Term…" at bounding box center [433, 321] width 530 height 28
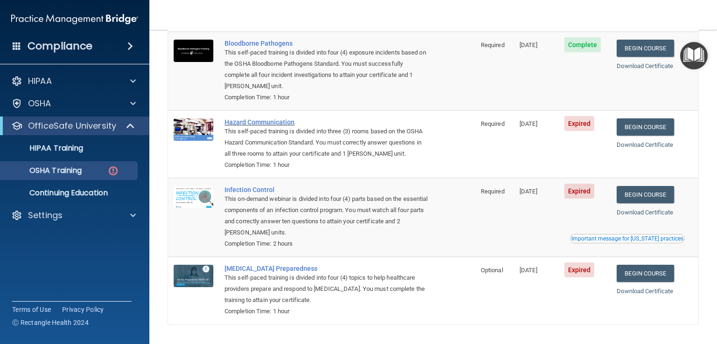
scroll to position [99, 0]
click at [632, 126] on link "Begin Course" at bounding box center [645, 126] width 57 height 17
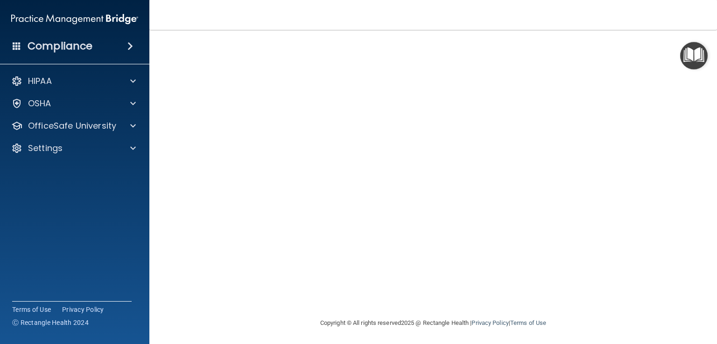
scroll to position [7, 0]
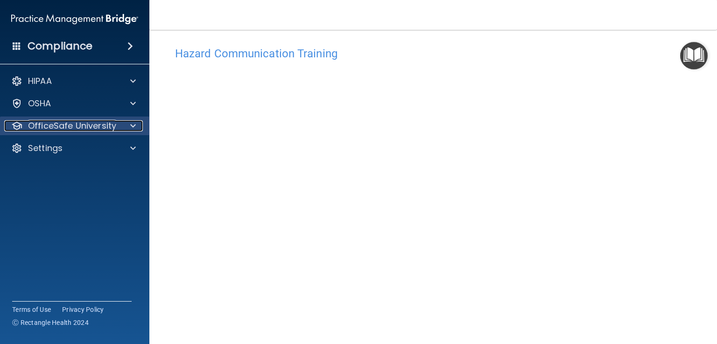
click at [71, 123] on p "OfficeSafe University" at bounding box center [72, 125] width 88 height 11
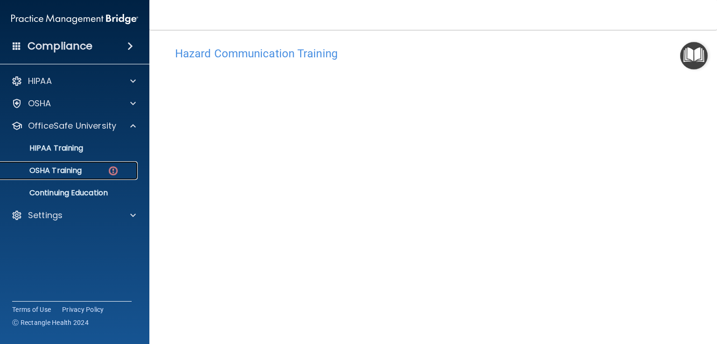
click at [75, 168] on p "OSHA Training" at bounding box center [44, 170] width 76 height 9
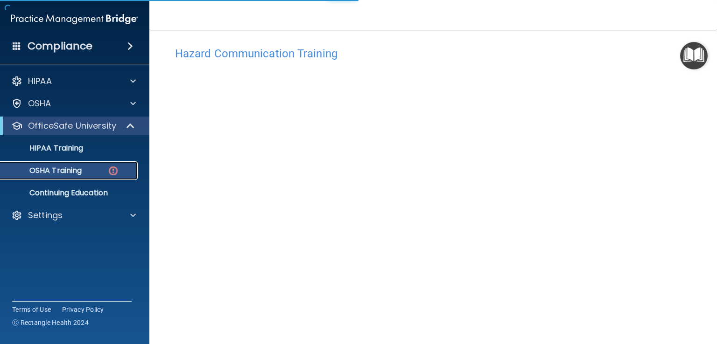
click at [75, 168] on p "OSHA Training" at bounding box center [44, 170] width 76 height 9
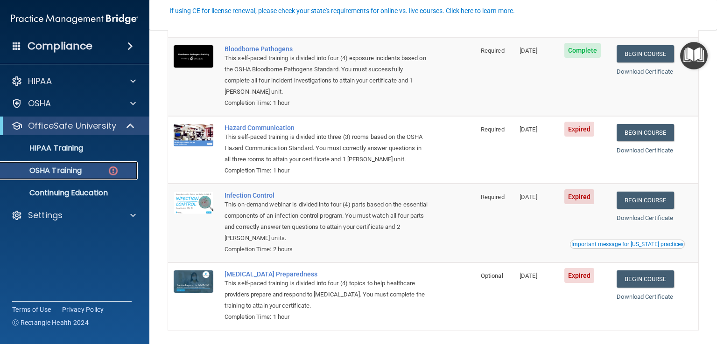
scroll to position [93, 0]
click at [634, 133] on link "Begin Course" at bounding box center [645, 132] width 57 height 17
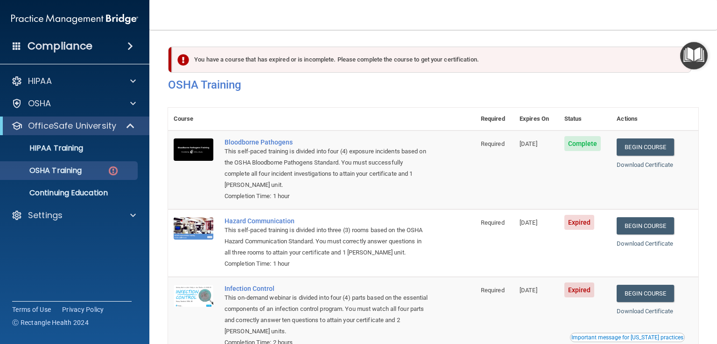
scroll to position [100, 0]
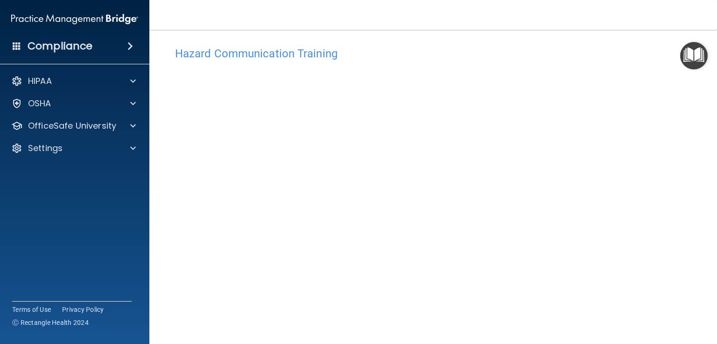
scroll to position [77, 0]
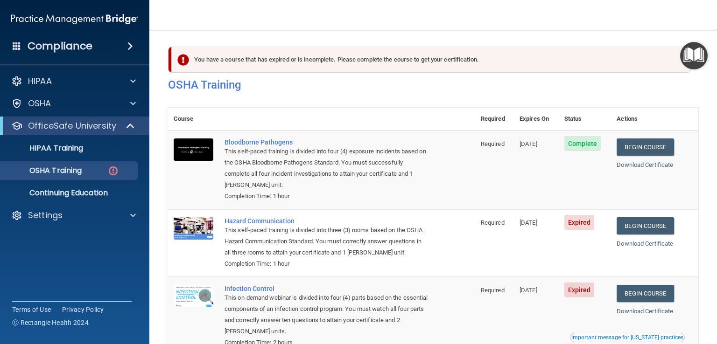
scroll to position [93, 0]
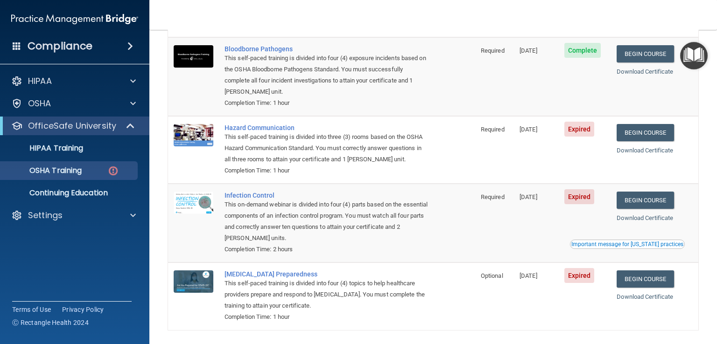
click at [316, 103] on div "Completion Time: 1 hour" at bounding box center [327, 103] width 204 height 11
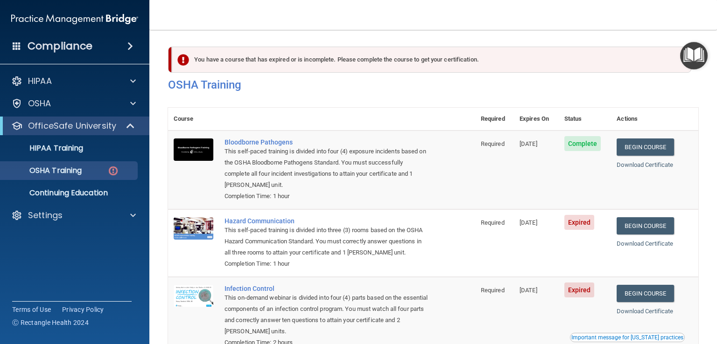
scroll to position [100, 0]
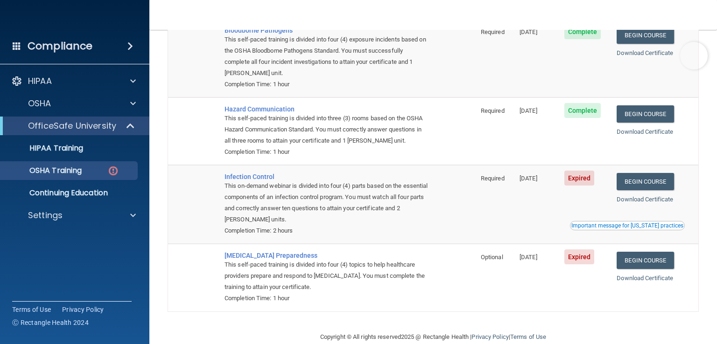
scroll to position [129, 0]
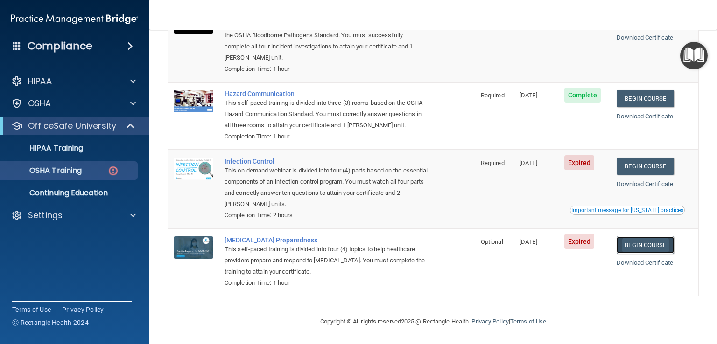
click at [646, 247] on link "Begin Course" at bounding box center [645, 245] width 57 height 17
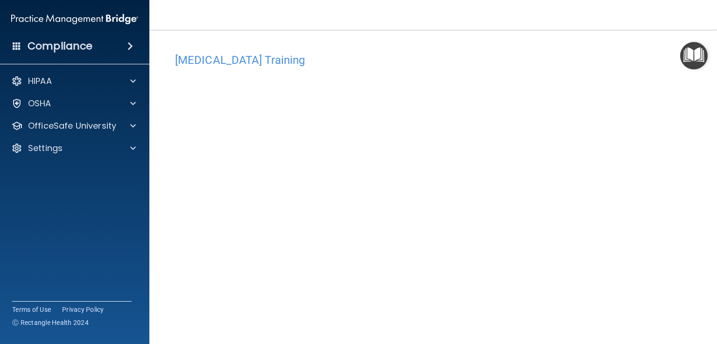
scroll to position [55, 0]
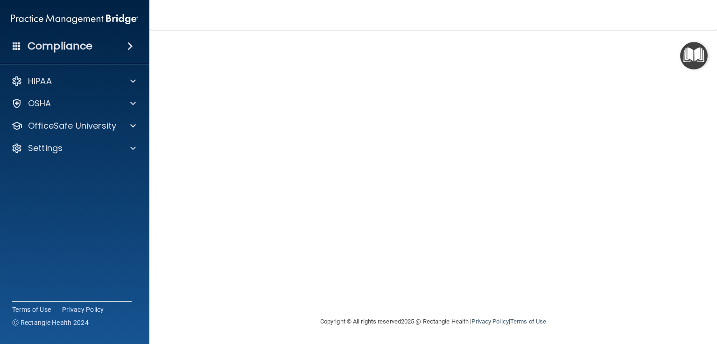
click at [169, 164] on div "[MEDICAL_DATA] Training This course doesn’t expire until [DATE]. Are you sure y…" at bounding box center [433, 154] width 530 height 323
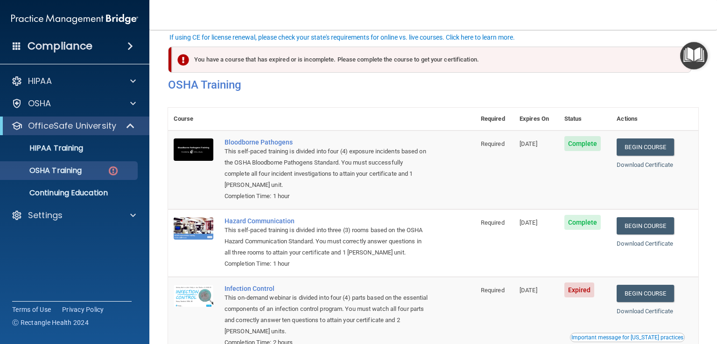
scroll to position [129, 0]
